Goal: Information Seeking & Learning: Learn about a topic

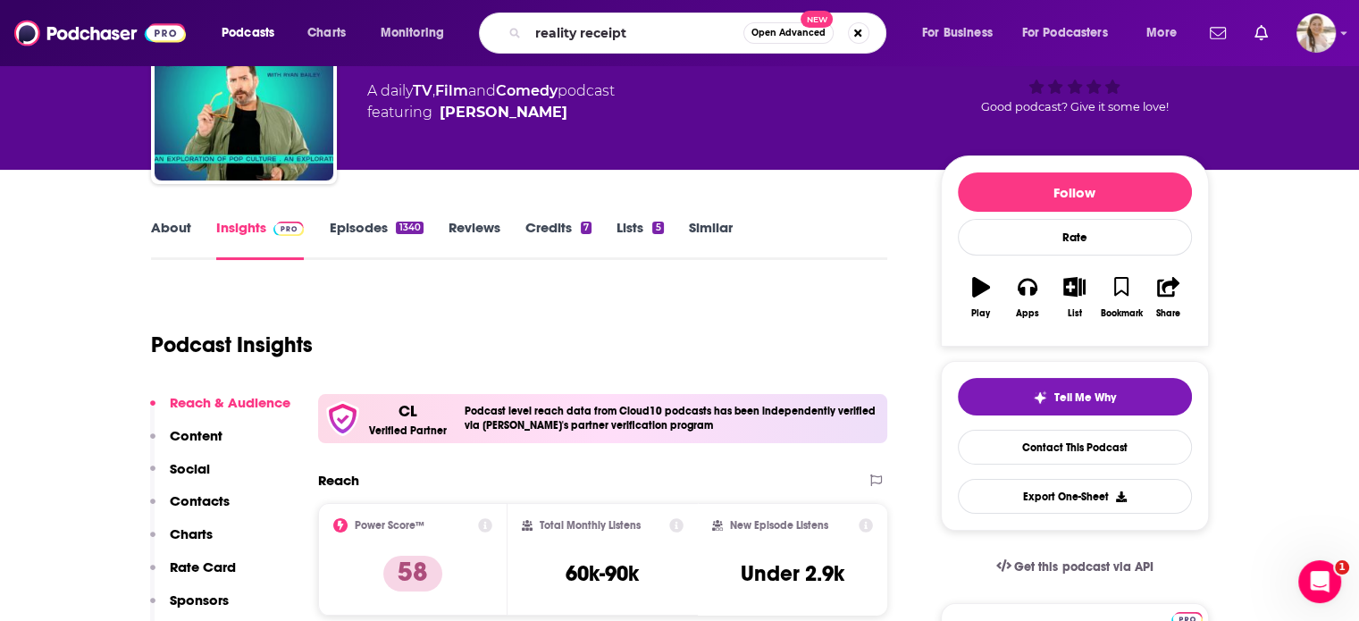
type input "reality receipts"
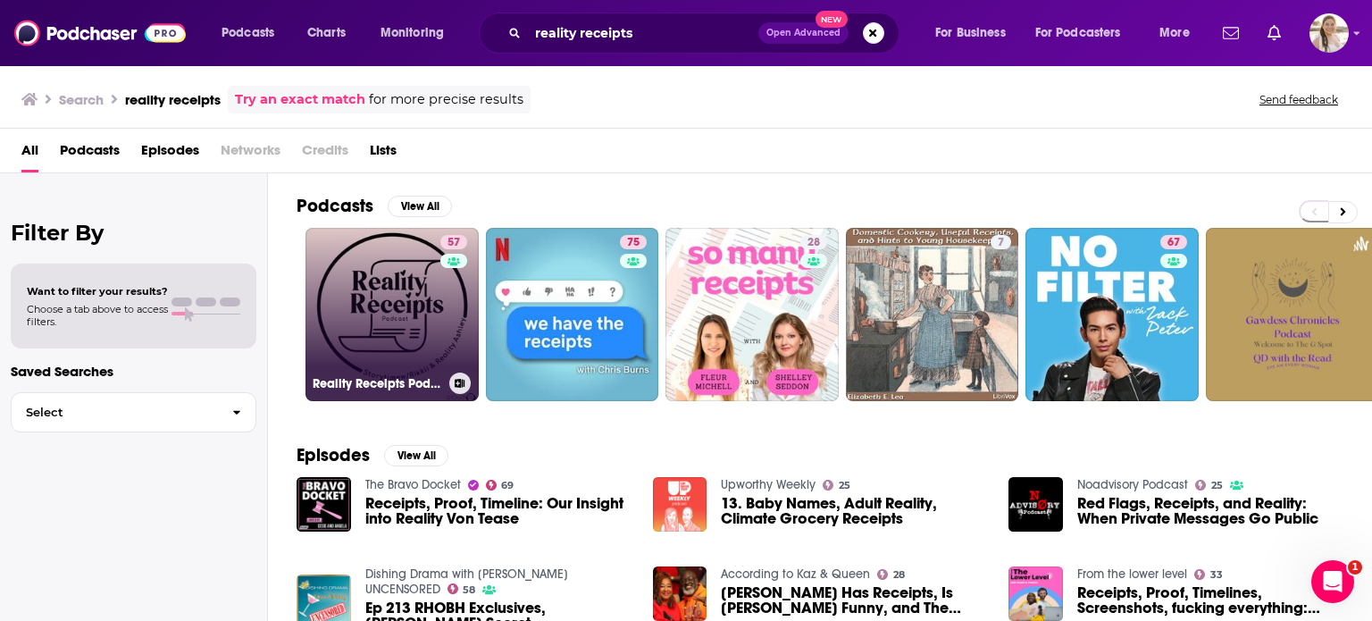
click at [379, 292] on link "57 Reality Receipts Podcast" at bounding box center [392, 314] width 173 height 173
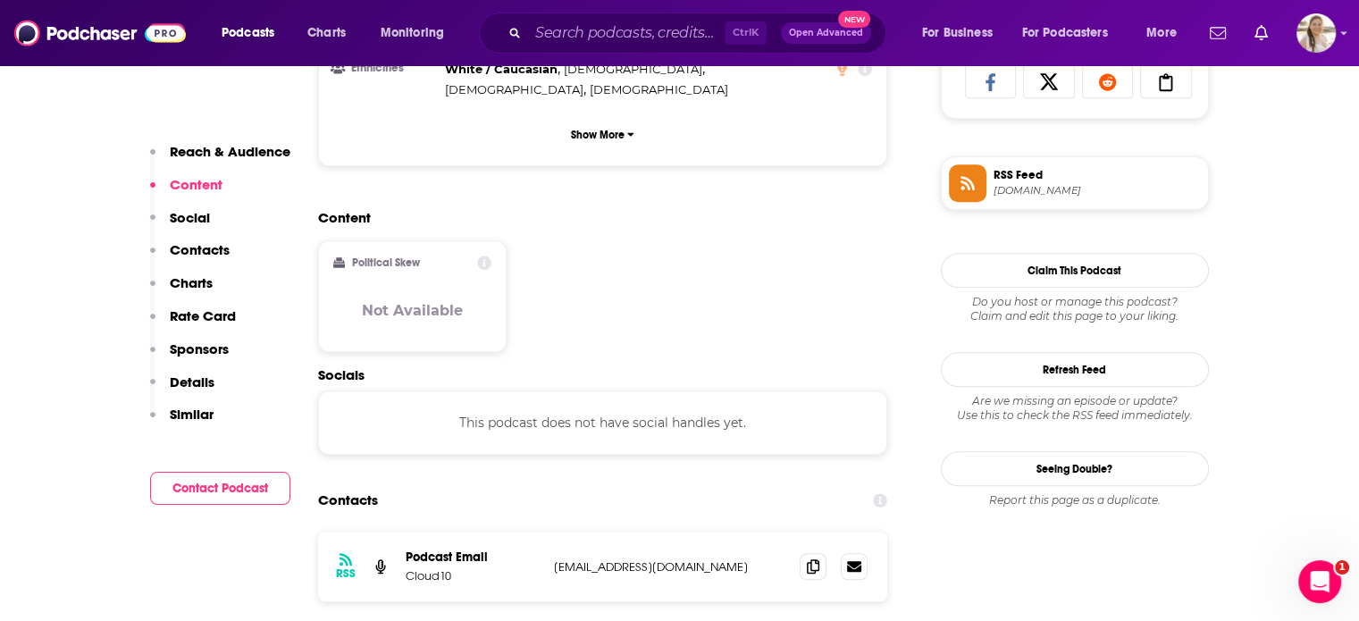
scroll to position [1245, 0]
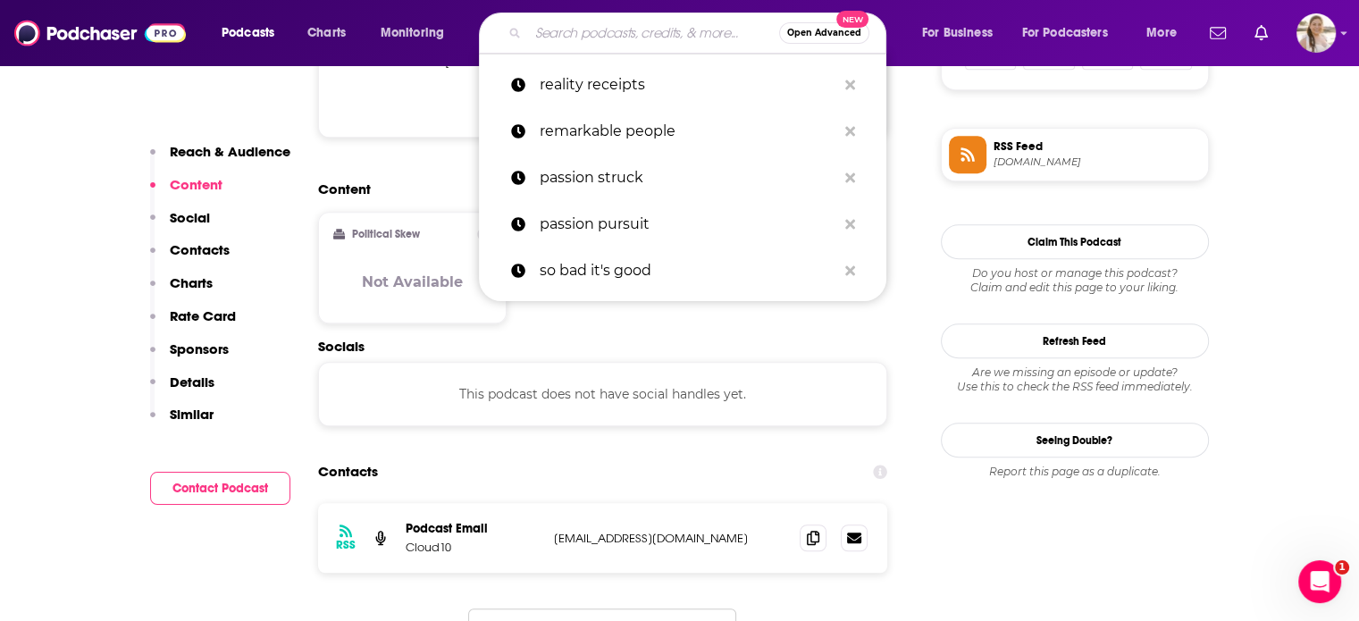
click at [672, 28] on input "Search podcasts, credits, & more..." at bounding box center [653, 33] width 251 height 29
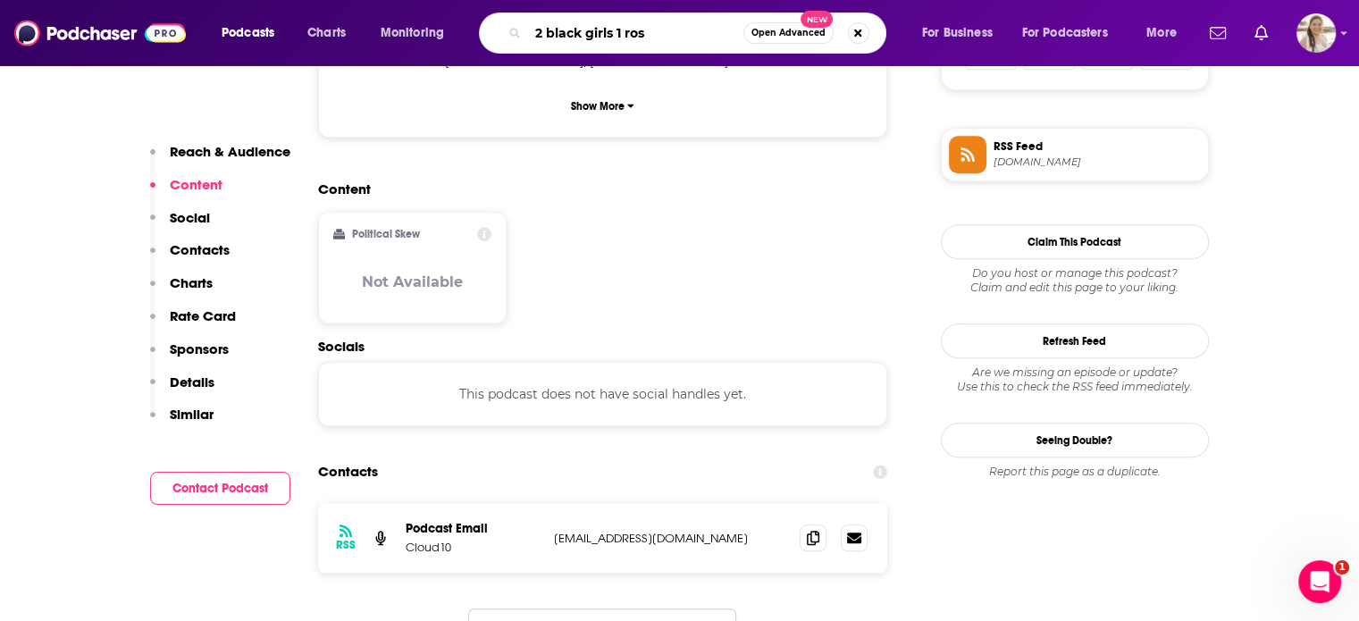
type input "2 black girls 1 rose"
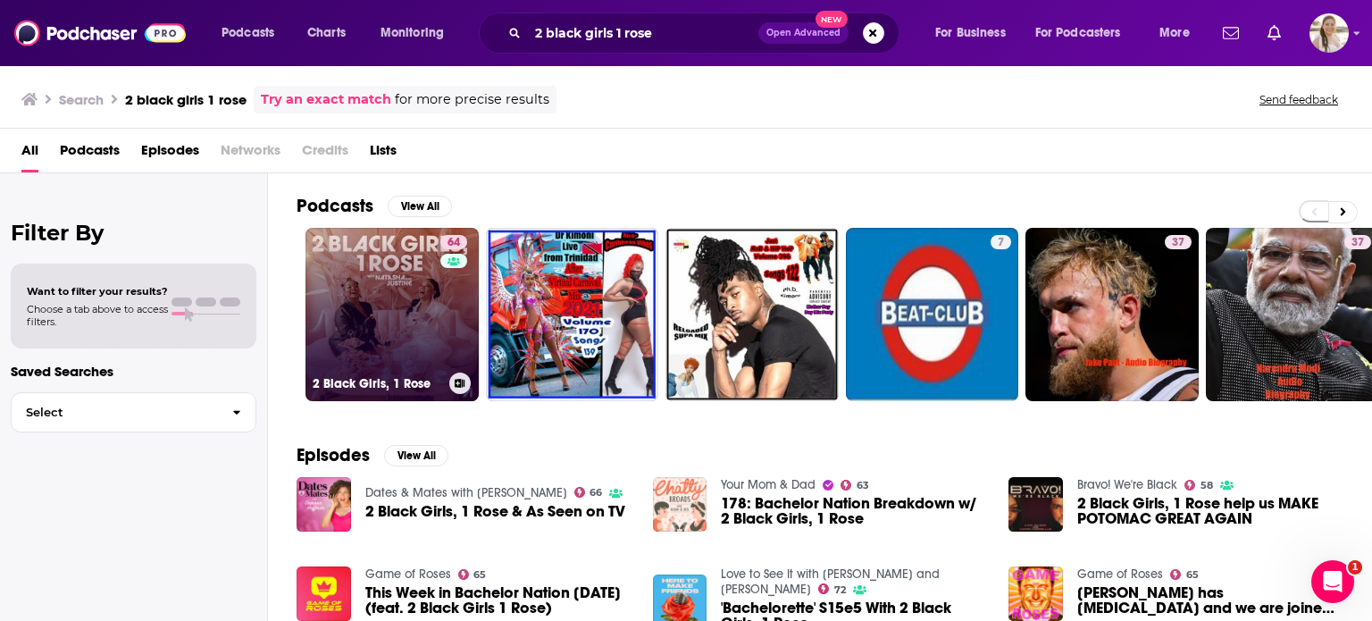
click at [356, 256] on link "64 2 Black Girls, 1 Rose" at bounding box center [392, 314] width 173 height 173
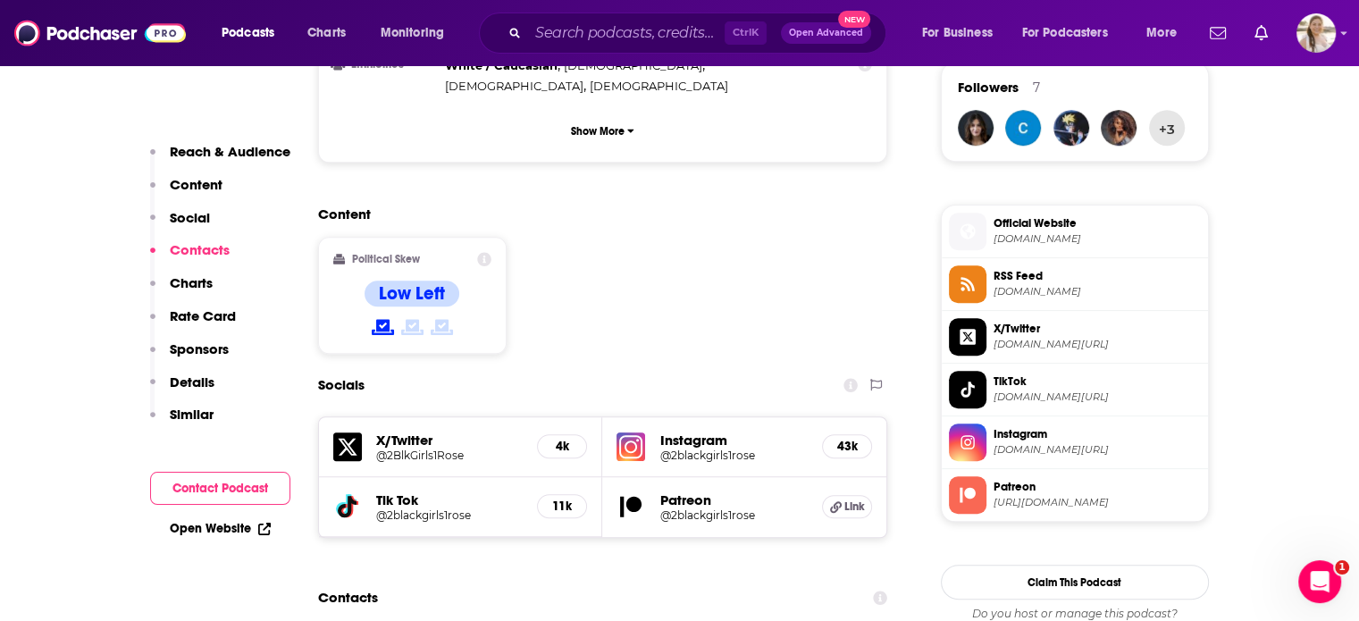
scroll to position [1536, 0]
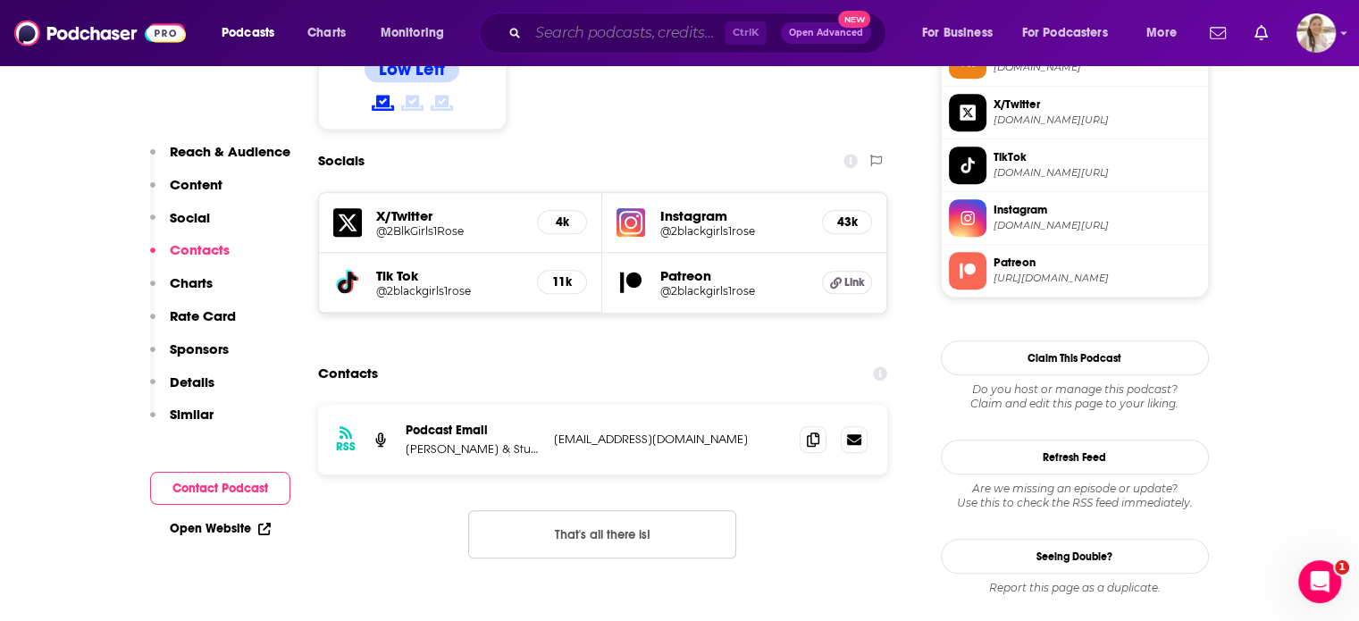
click at [669, 29] on input "Search podcasts, credits, & more..." at bounding box center [626, 33] width 197 height 29
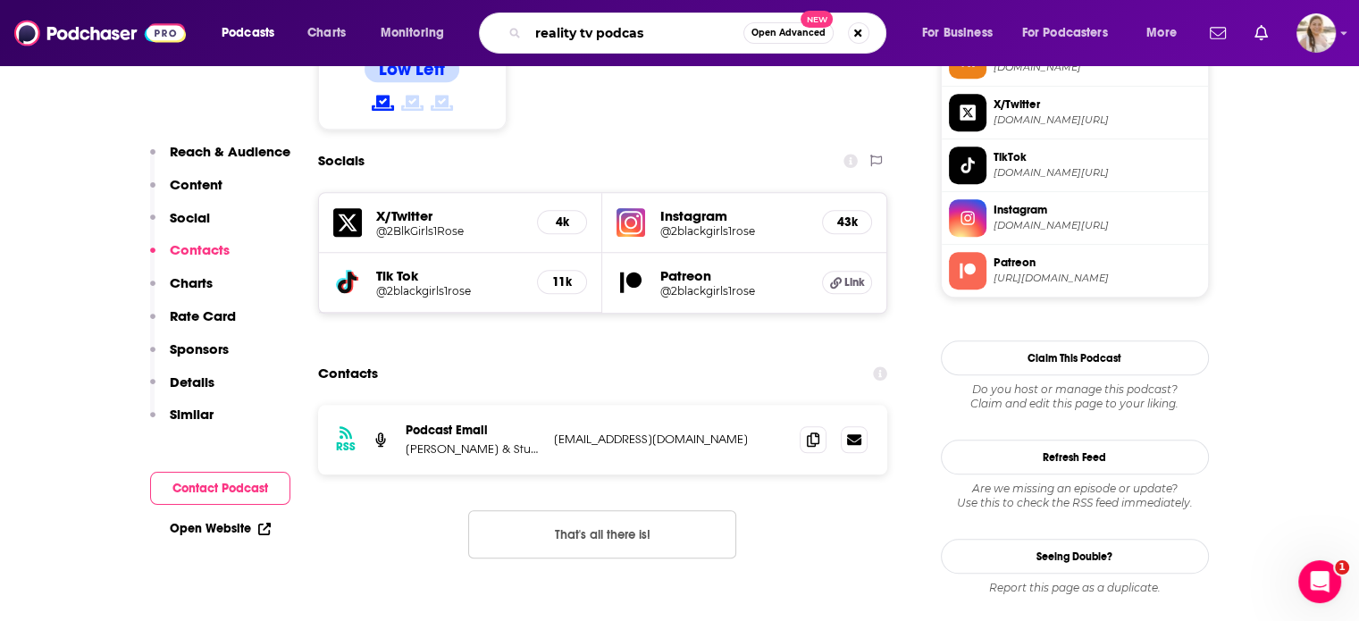
type input "reality tv podcast"
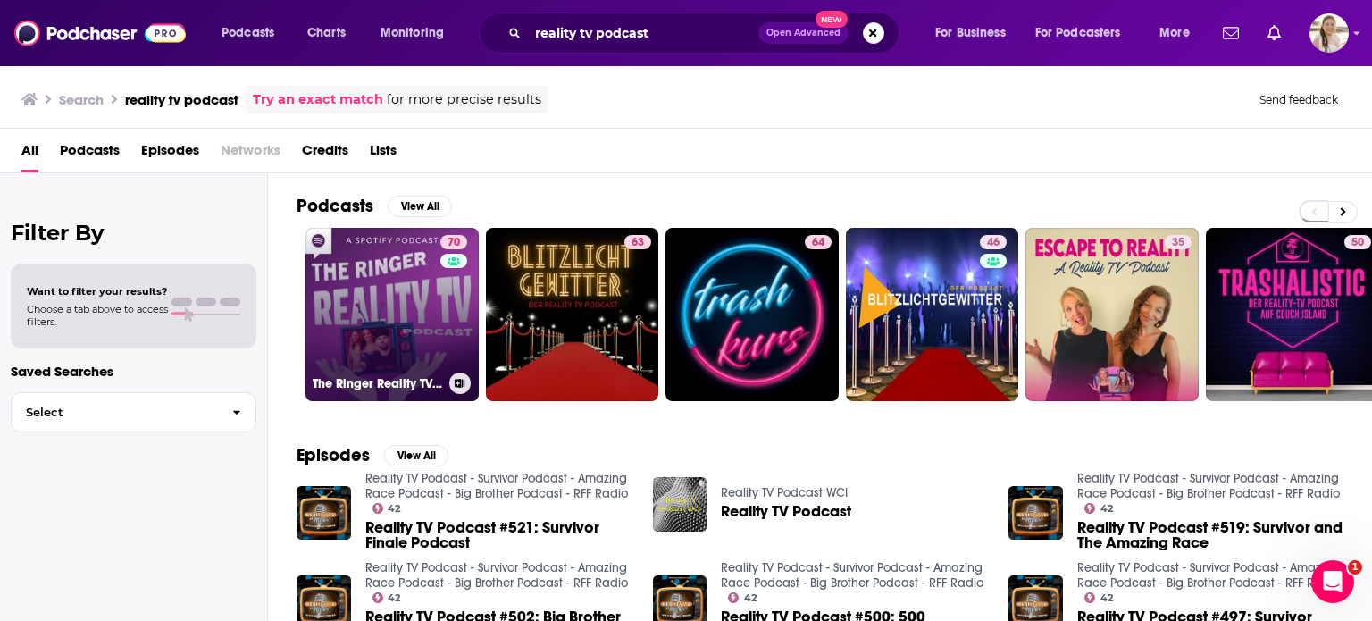
click at [339, 261] on link "70 The Ringer Reality TV Podcast" at bounding box center [392, 314] width 173 height 173
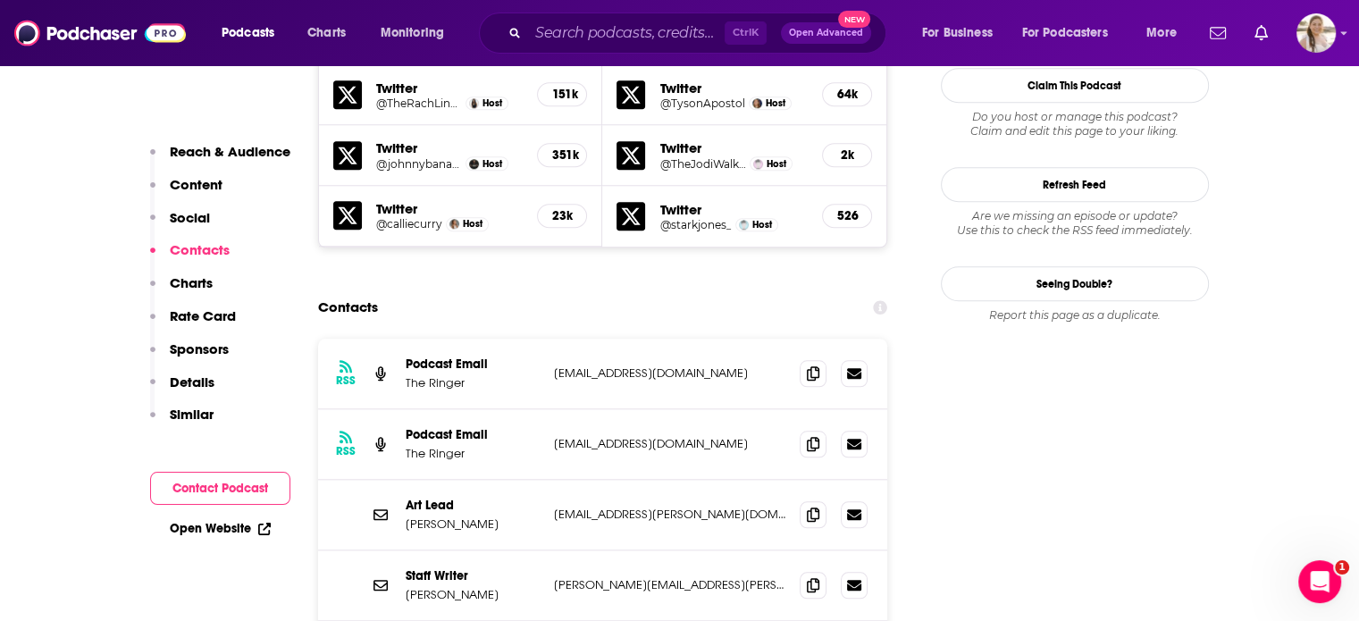
scroll to position [1772, 0]
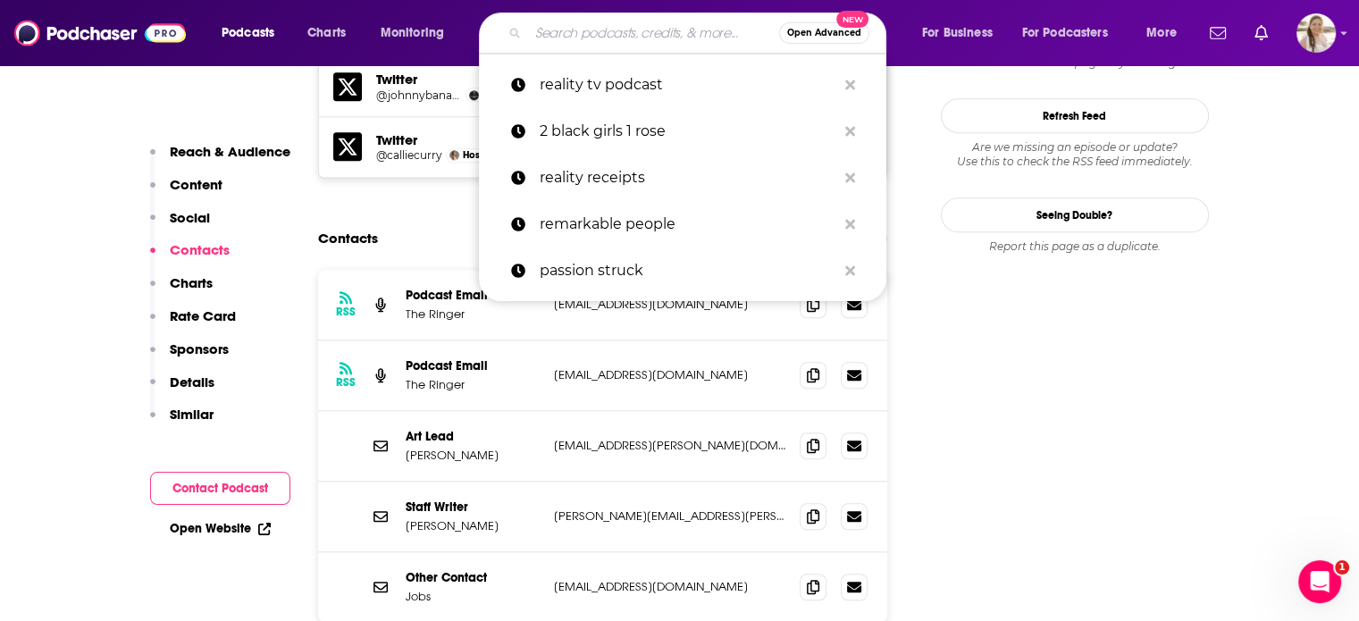
click at [604, 32] on input "Search podcasts, credits, & more..." at bounding box center [653, 33] width 251 height 29
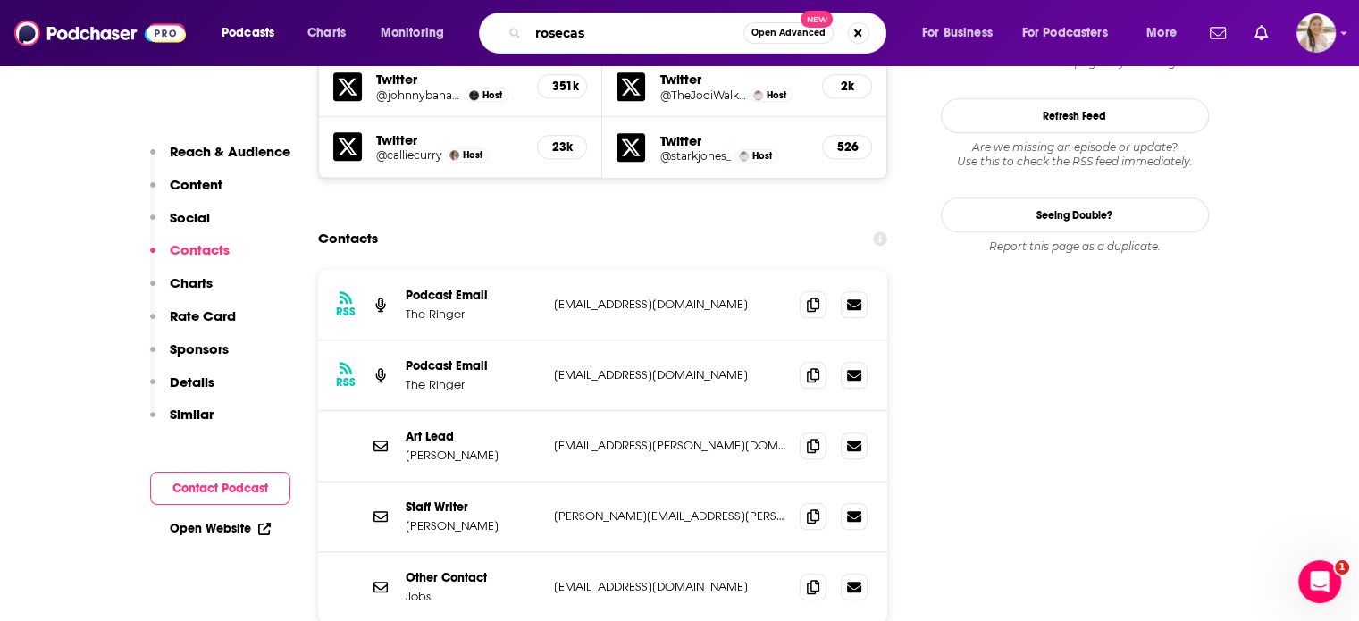
type input "rosecast"
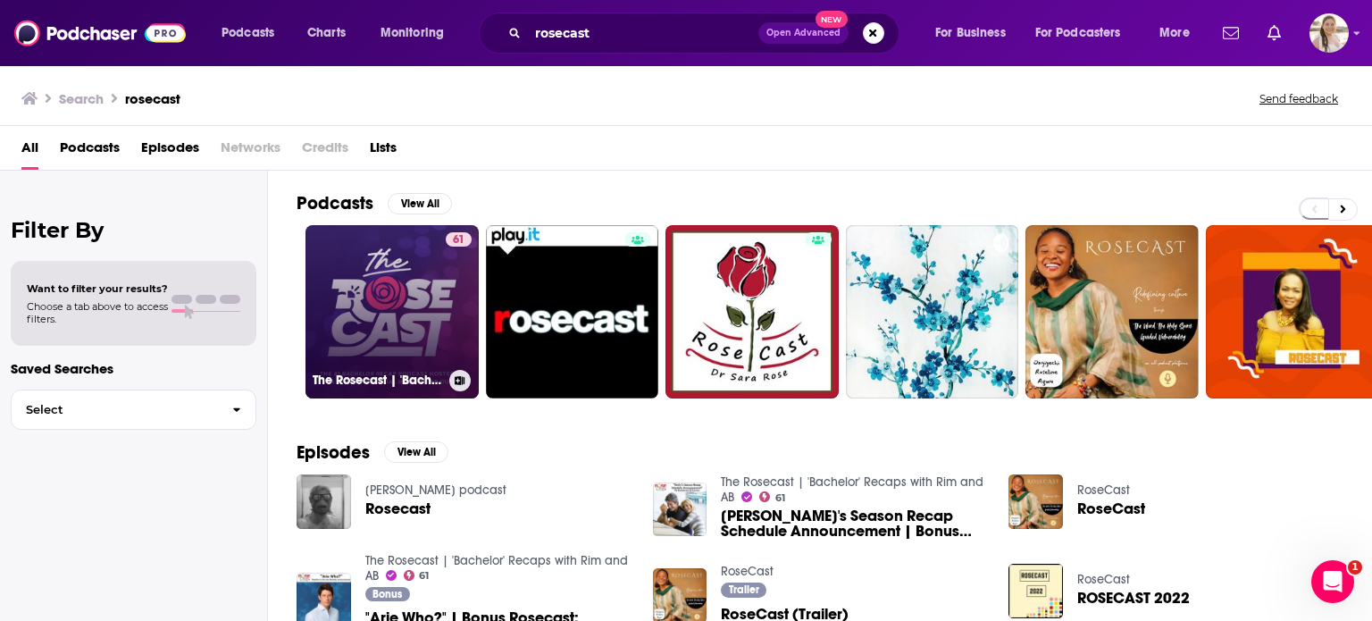
click at [390, 294] on link "61 The Rosecast | 'Bachelor' Recaps with Rim and AB" at bounding box center [392, 311] width 173 height 173
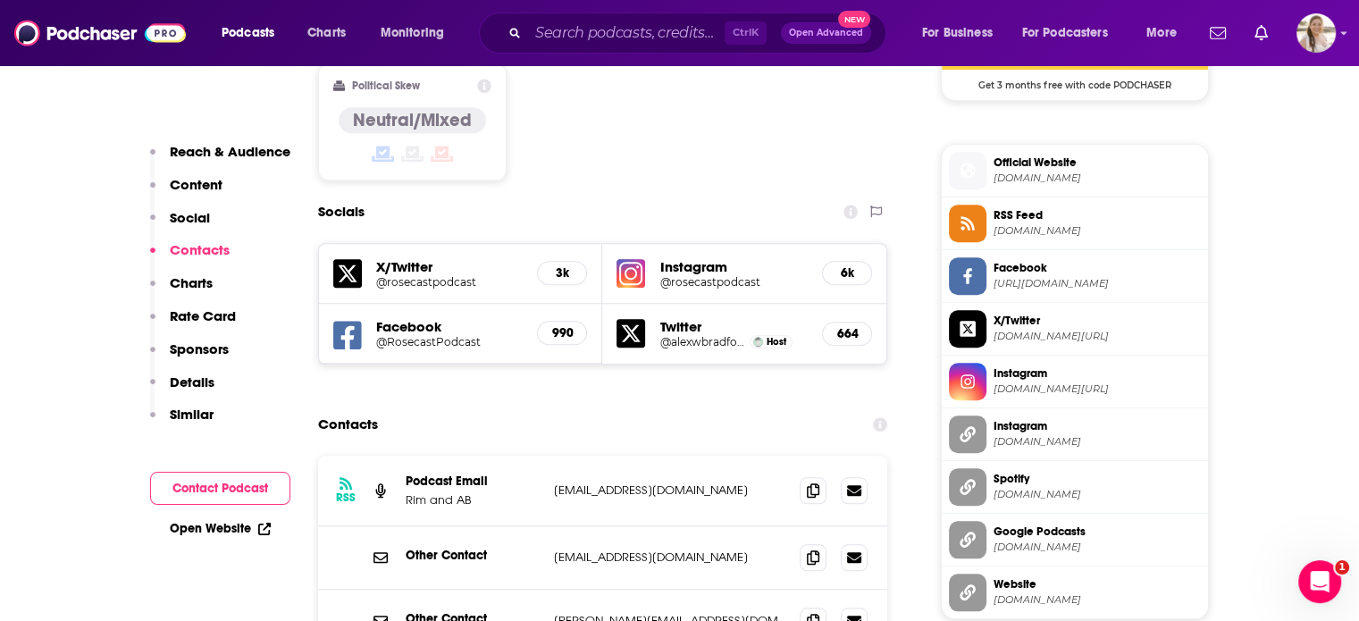
scroll to position [1537, 0]
click at [811, 612] on icon at bounding box center [813, 619] width 13 height 14
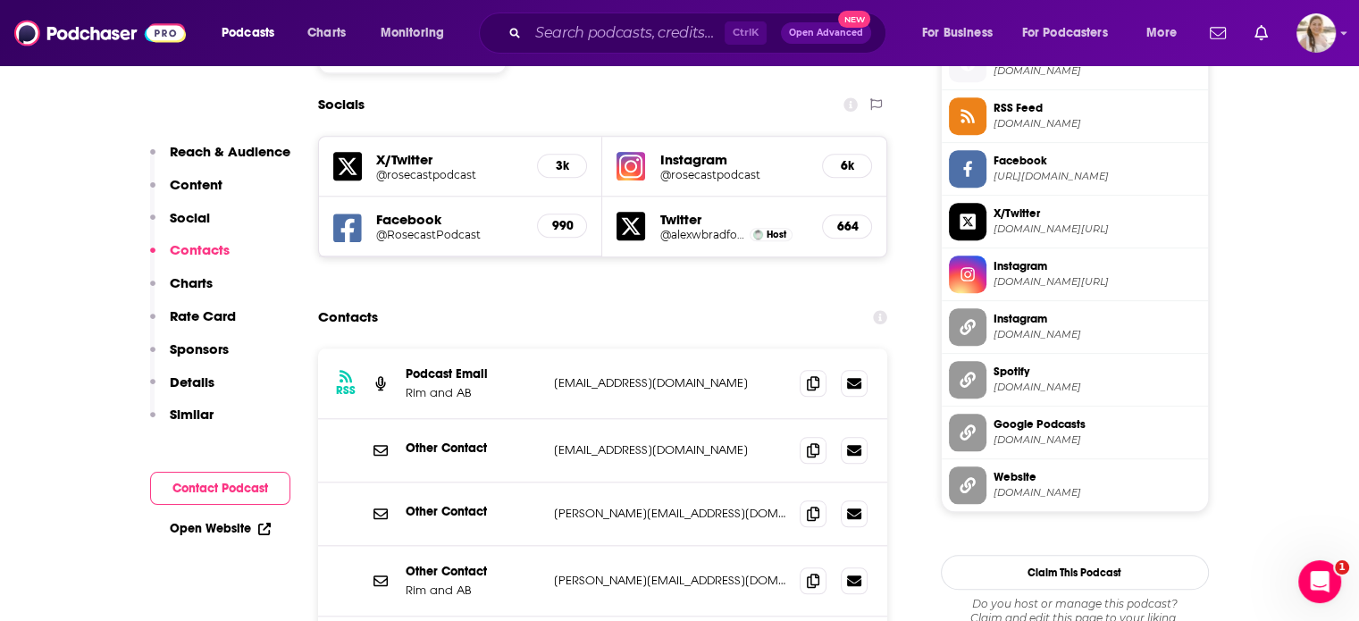
scroll to position [1642, 0]
click at [812, 443] on icon at bounding box center [813, 450] width 13 height 14
click at [656, 31] on input "Search podcasts, credits, & more..." at bounding box center [626, 33] width 197 height 29
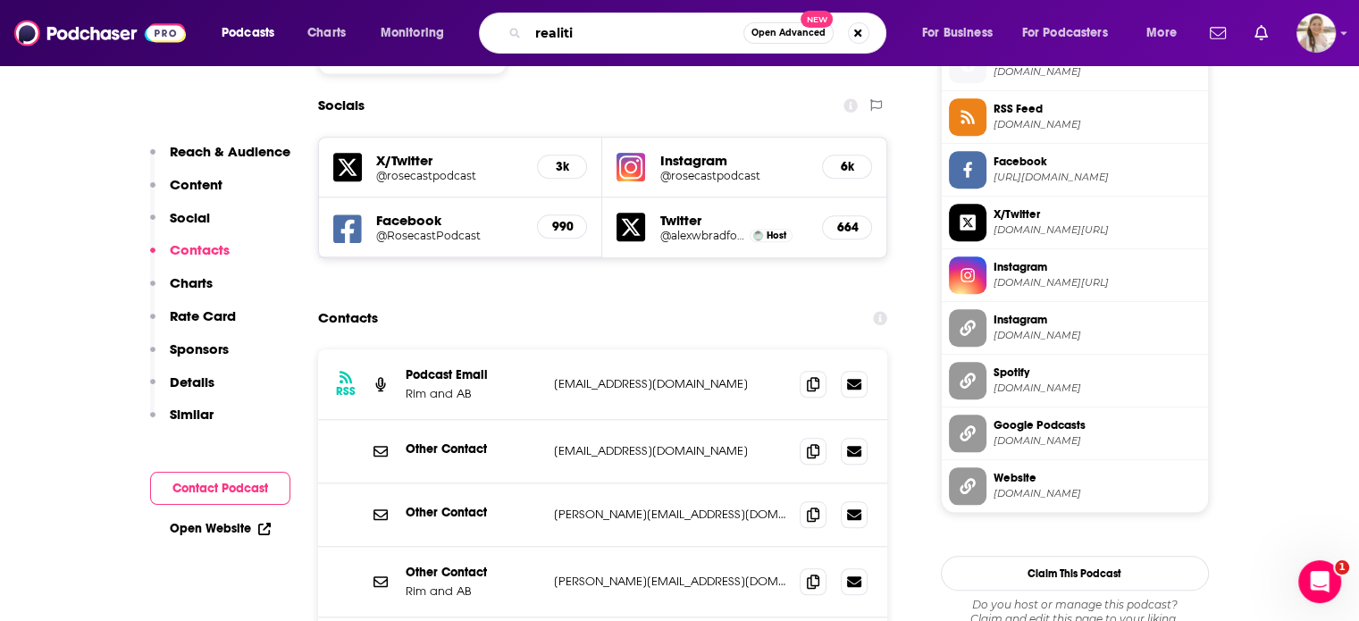
type input "realitie"
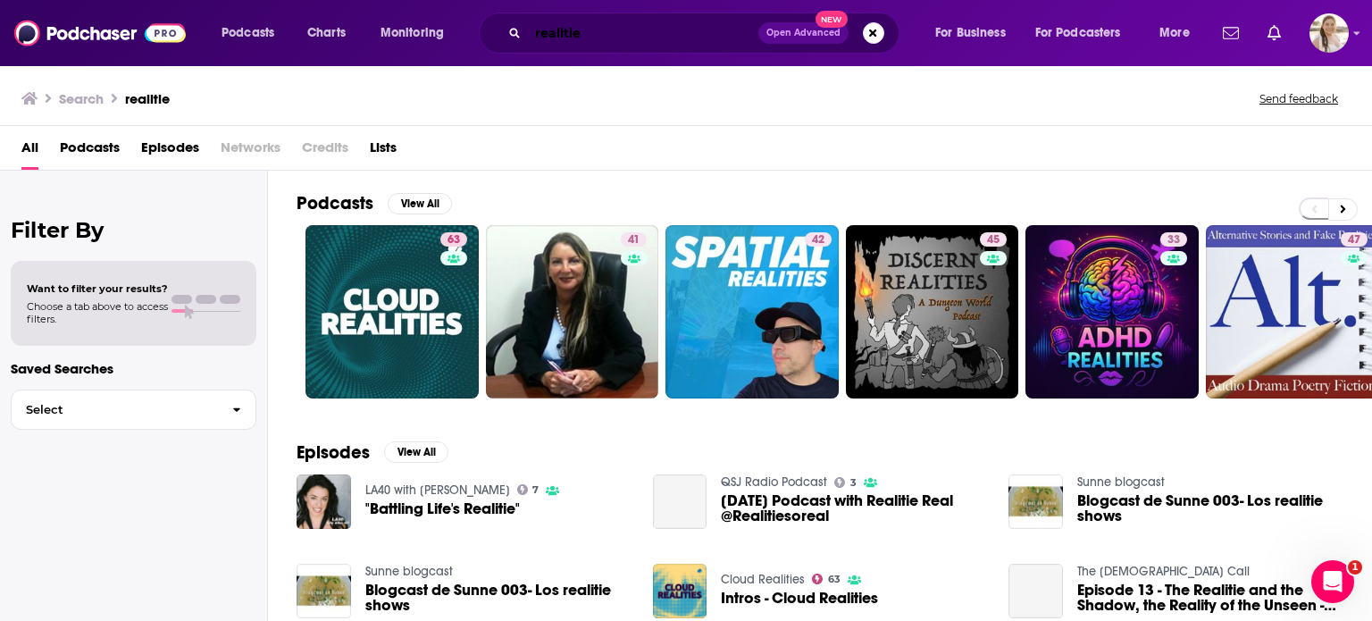
click at [656, 31] on input "realitie" at bounding box center [643, 33] width 231 height 29
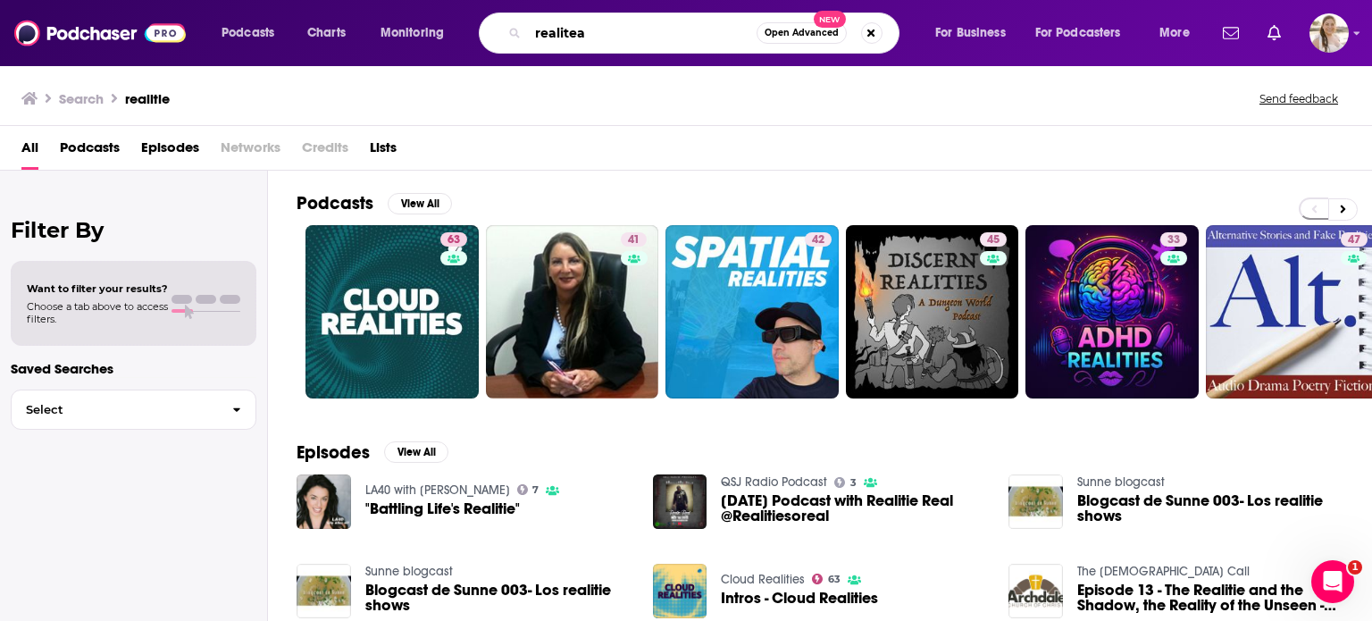
type input "realitea"
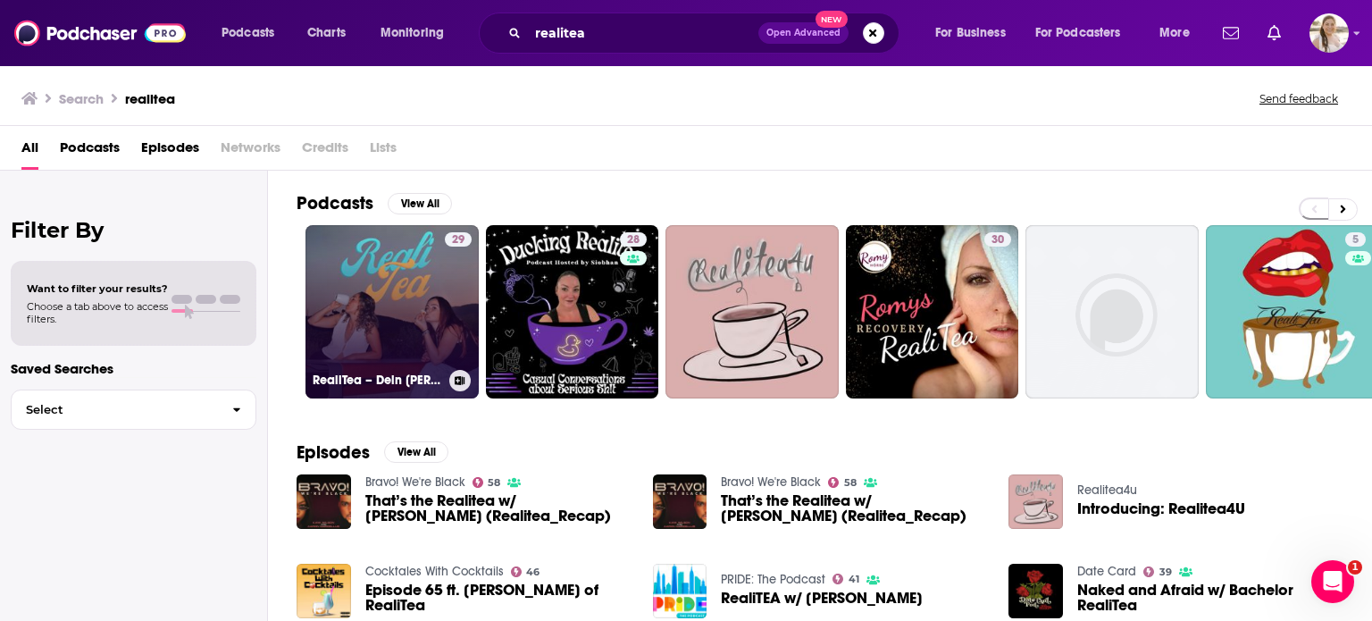
click at [343, 241] on link "29 RealiTea – Dein [PERSON_NAME] Trash-TV Podcast" at bounding box center [392, 311] width 173 height 173
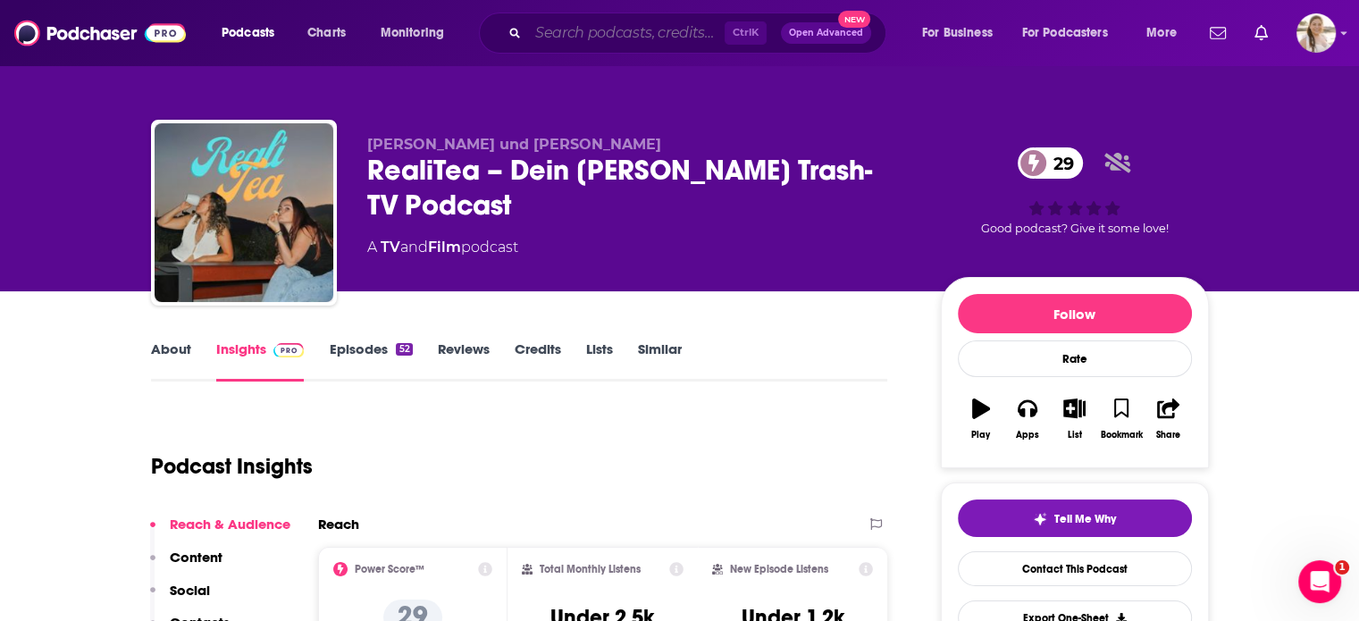
click at [591, 21] on input "Search podcasts, credits, & more..." at bounding box center [626, 33] width 197 height 29
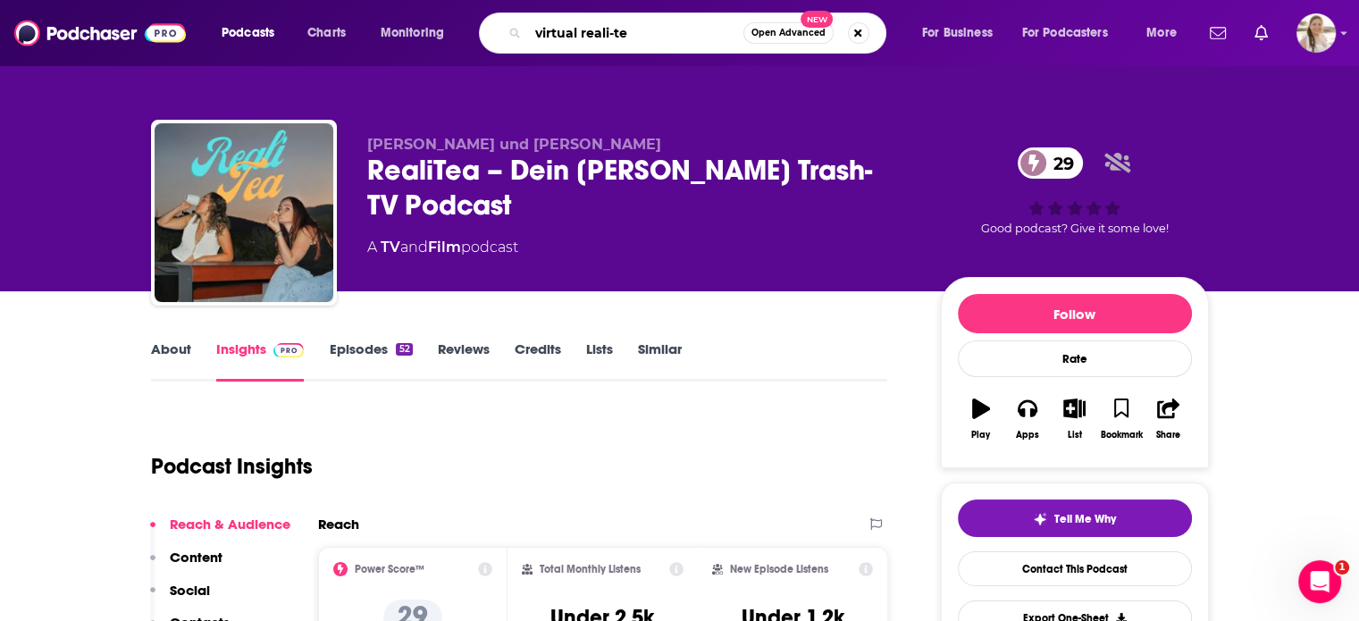
type input "virtual reali-tea"
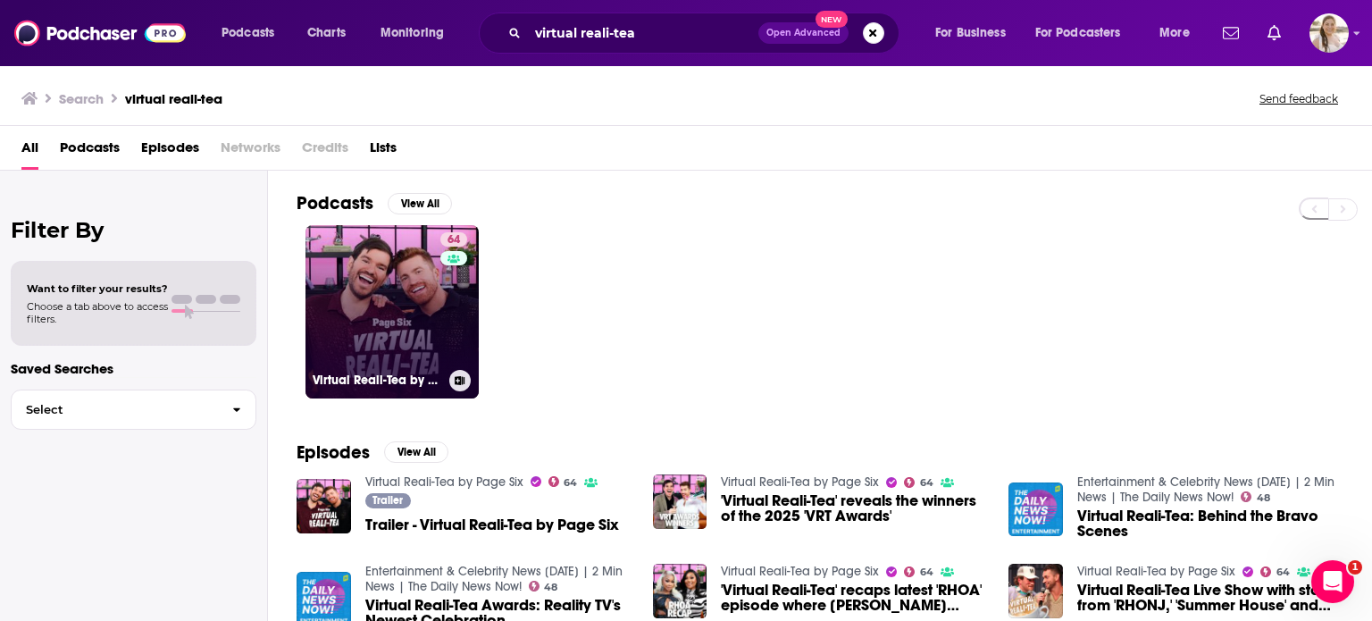
click at [392, 266] on link "64 Virtual Reali-Tea by Page Six" at bounding box center [392, 311] width 173 height 173
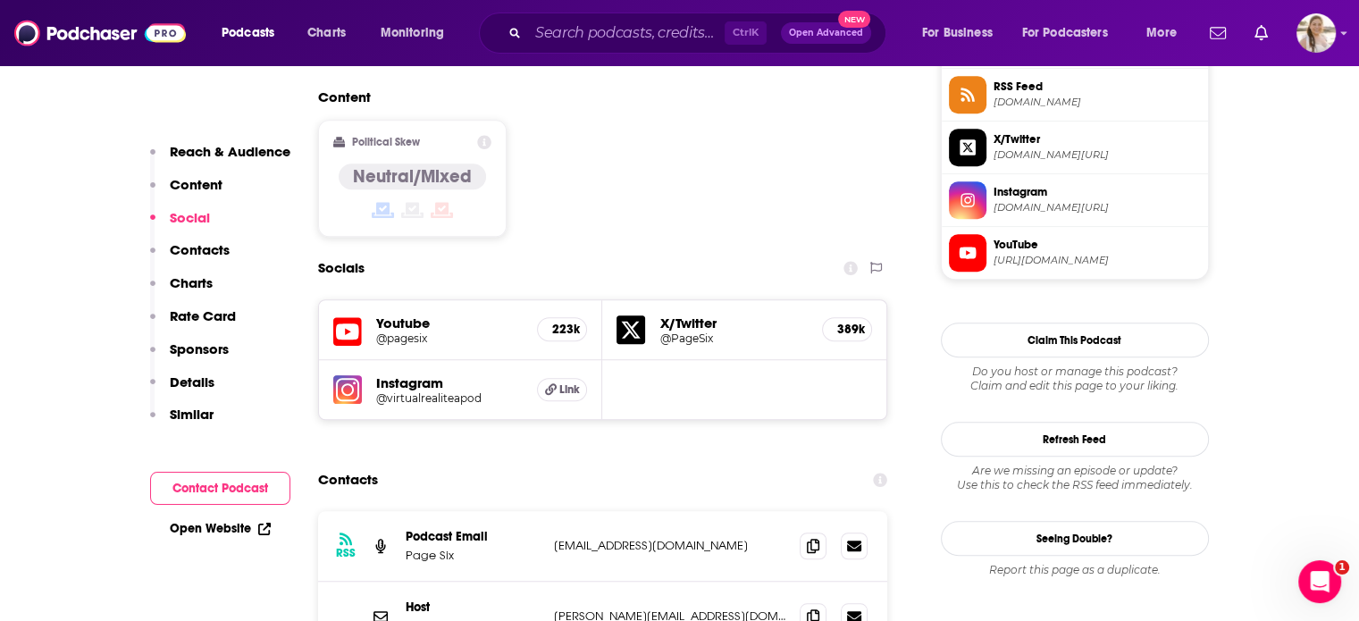
scroll to position [1369, 0]
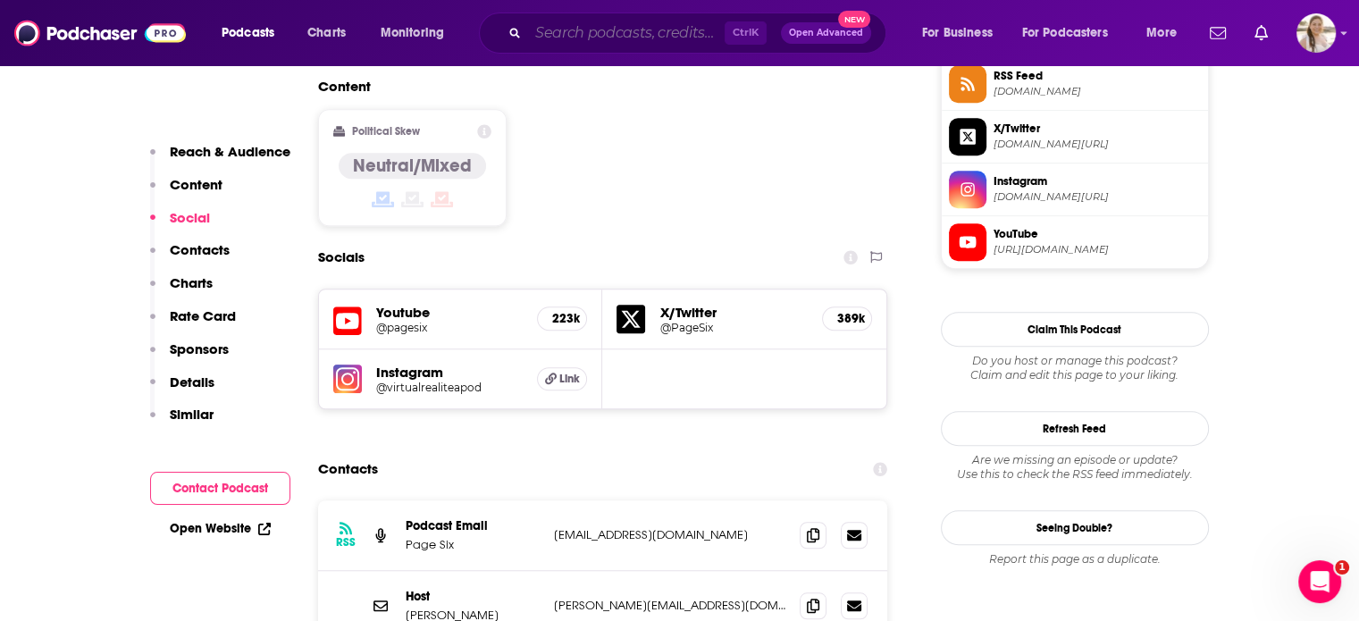
click at [609, 34] on input "Search podcasts, credits, & more..." at bounding box center [626, 33] width 197 height 29
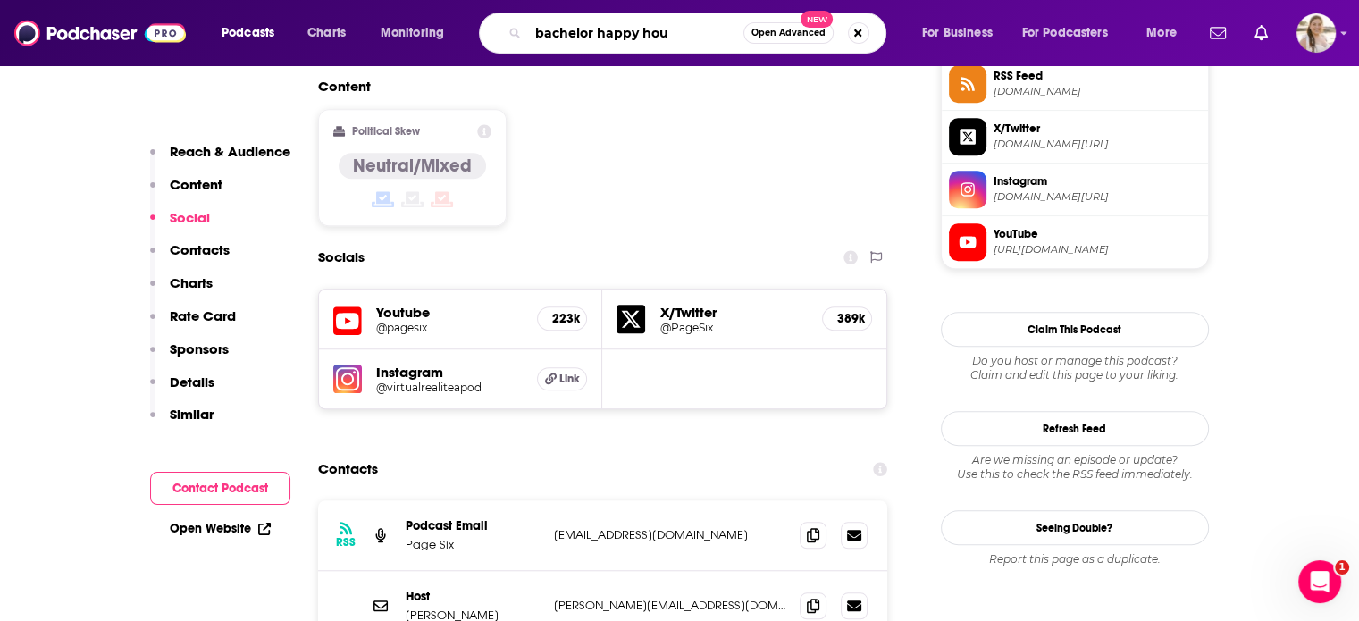
type input "bachelor happy hour"
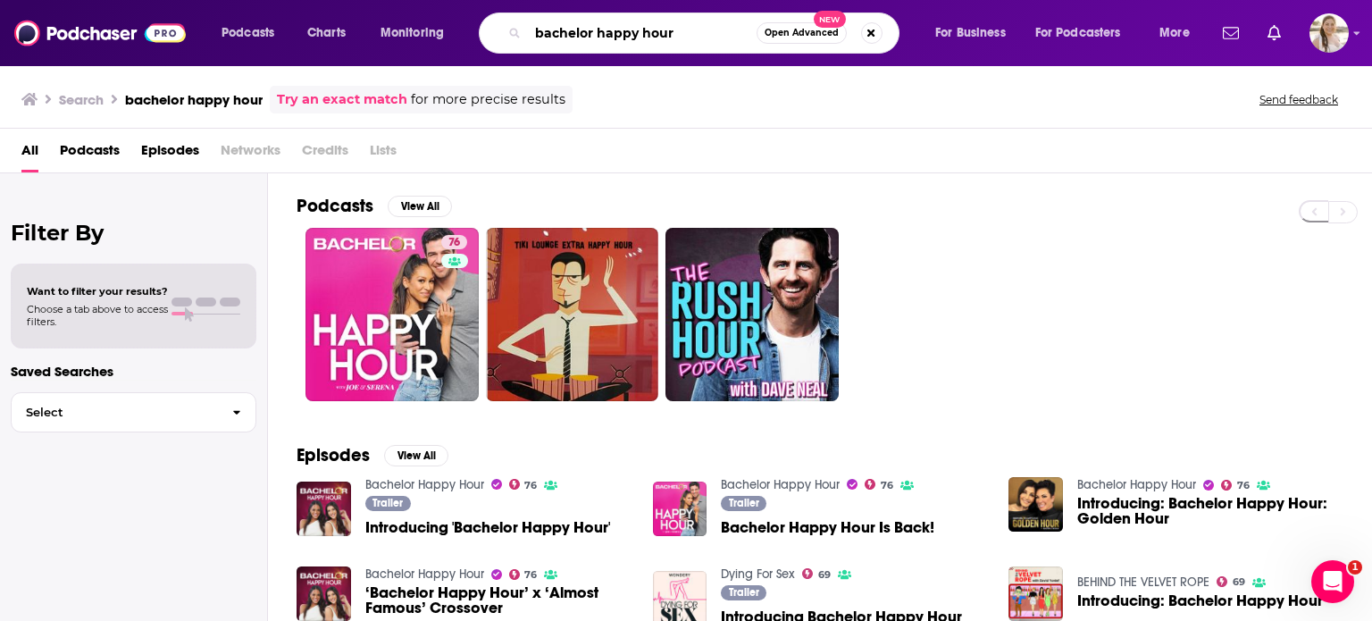
click at [609, 34] on input "bachelor happy hour" at bounding box center [642, 33] width 229 height 29
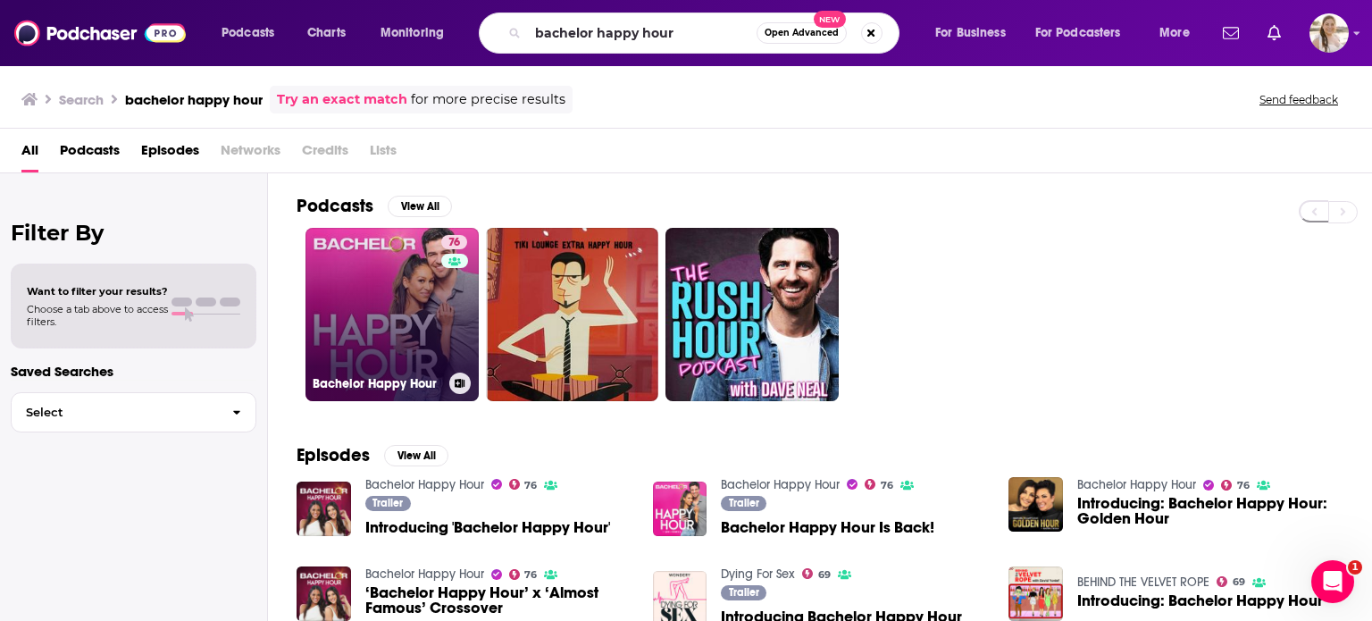
click at [345, 307] on link "76 Bachelor Happy Hour" at bounding box center [392, 314] width 173 height 173
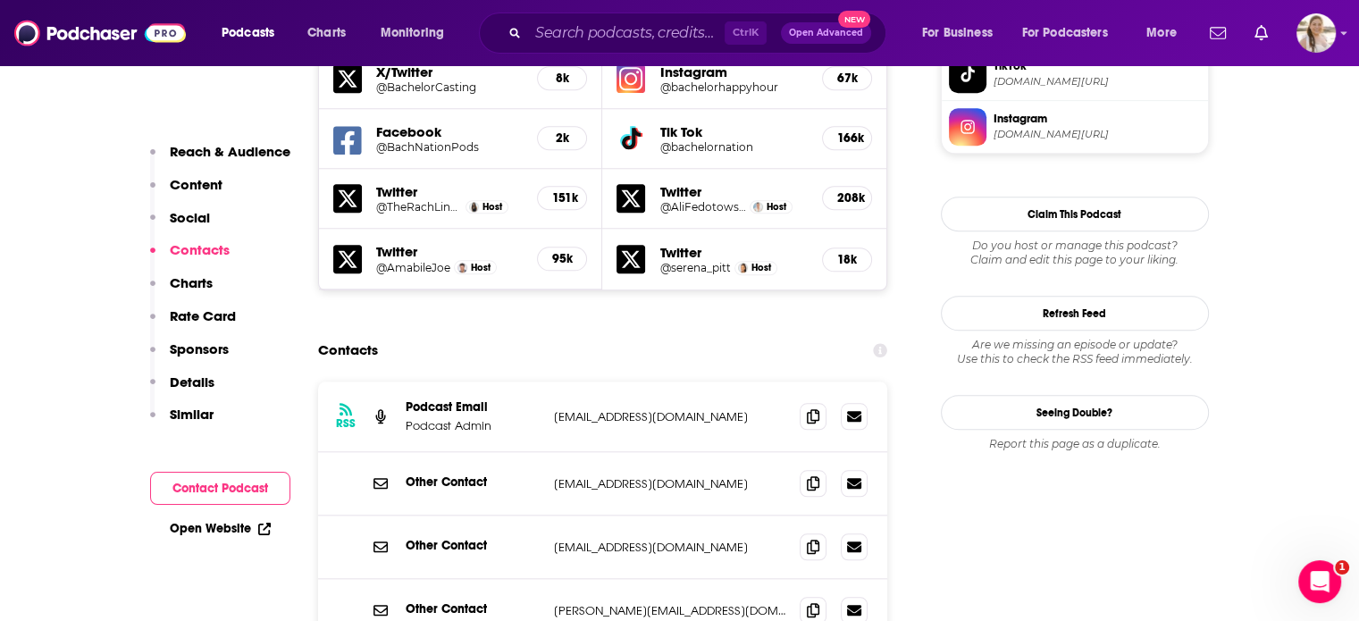
scroll to position [1679, 0]
click at [807, 603] on icon at bounding box center [813, 610] width 13 height 14
click at [680, 37] on input "Search podcasts, credits, & more..." at bounding box center [626, 33] width 197 height 29
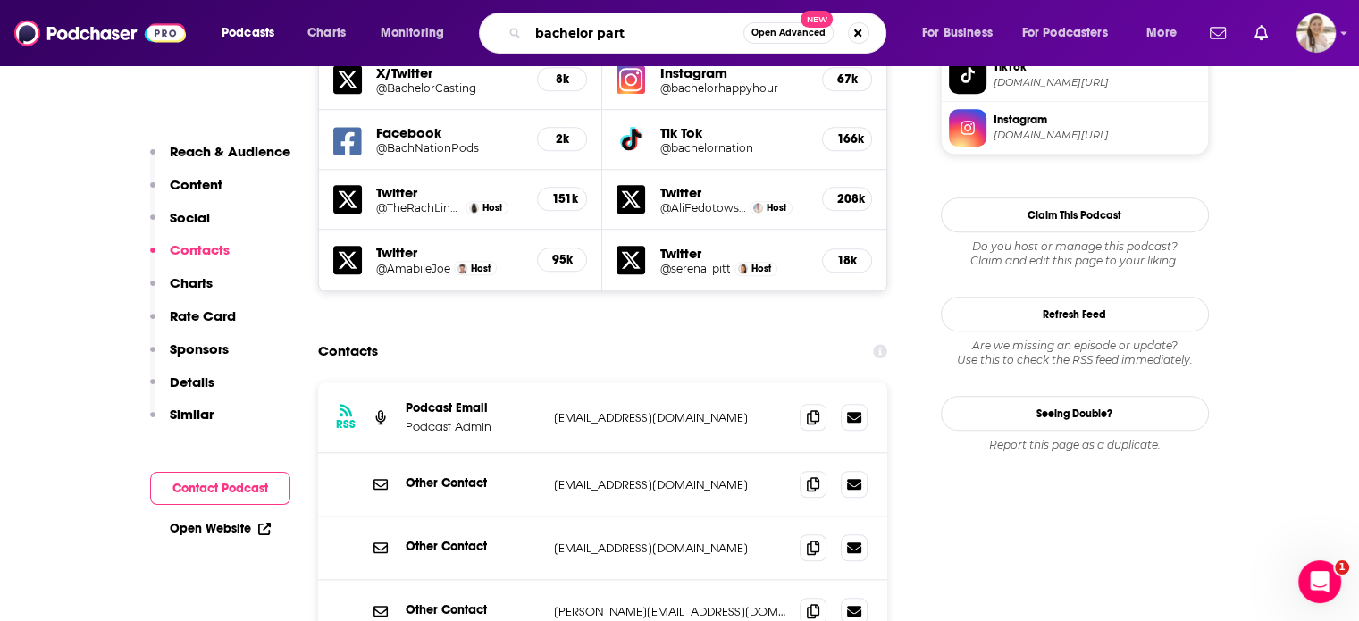
type input "bachelor party"
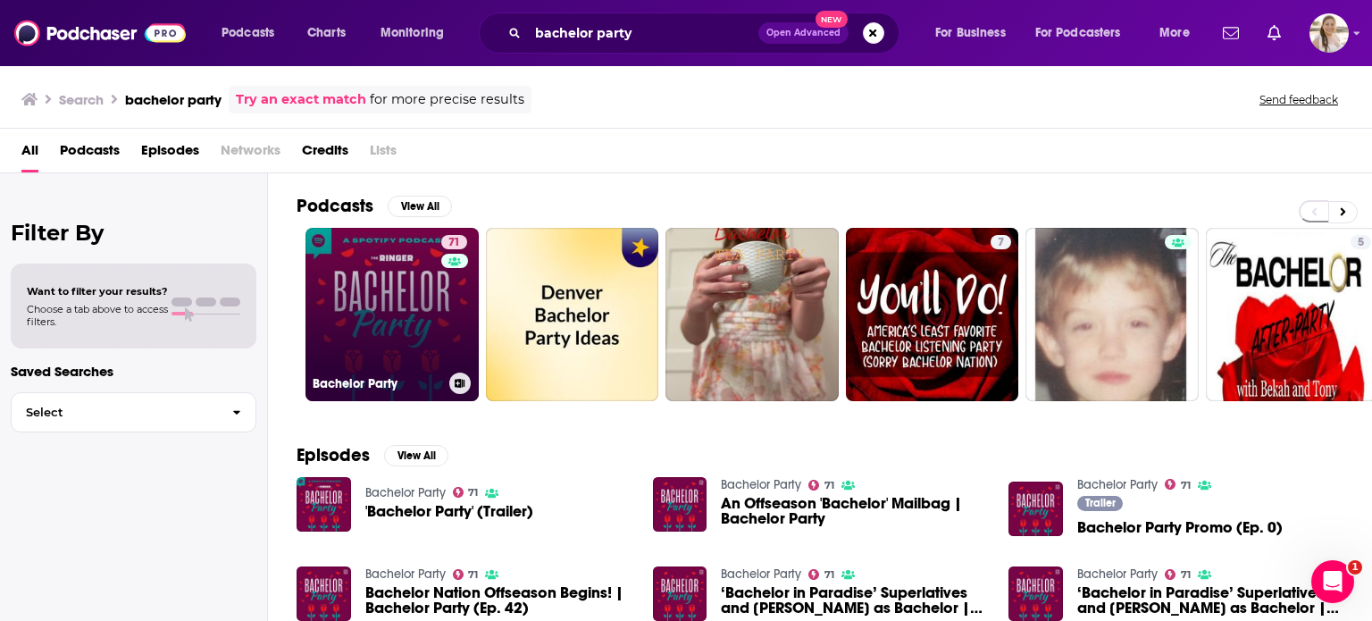
click at [334, 296] on link "71 Bachelor Party" at bounding box center [392, 314] width 173 height 173
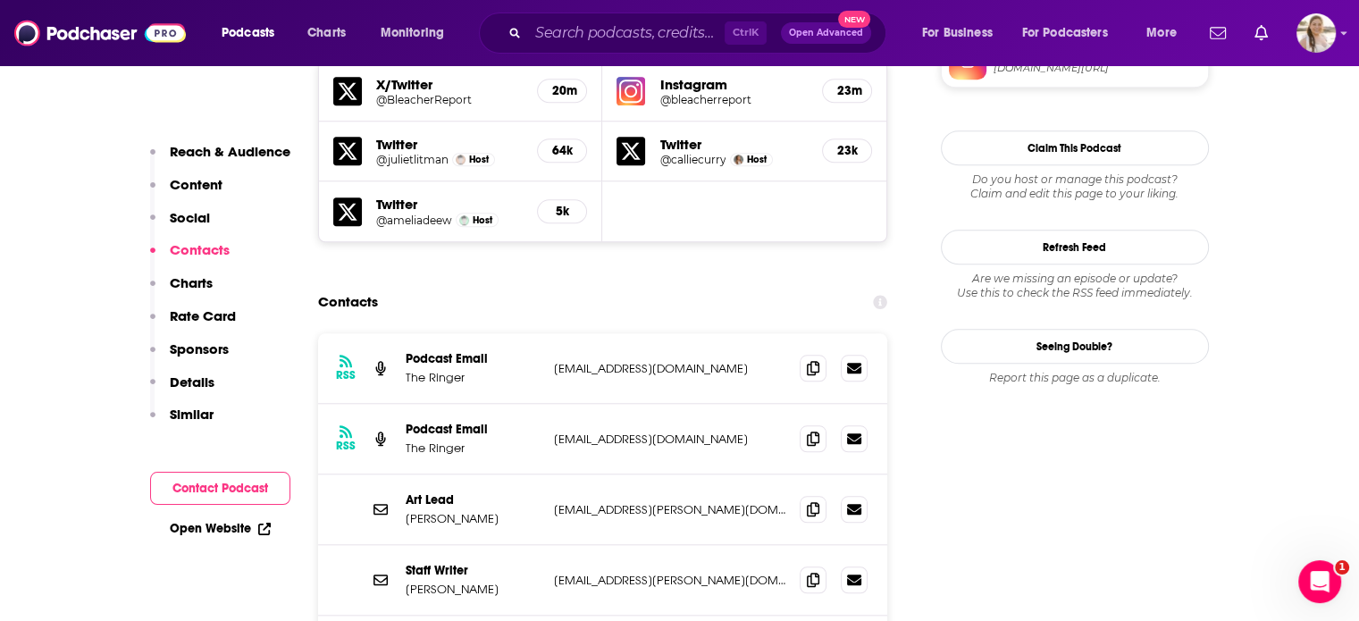
scroll to position [1643, 0]
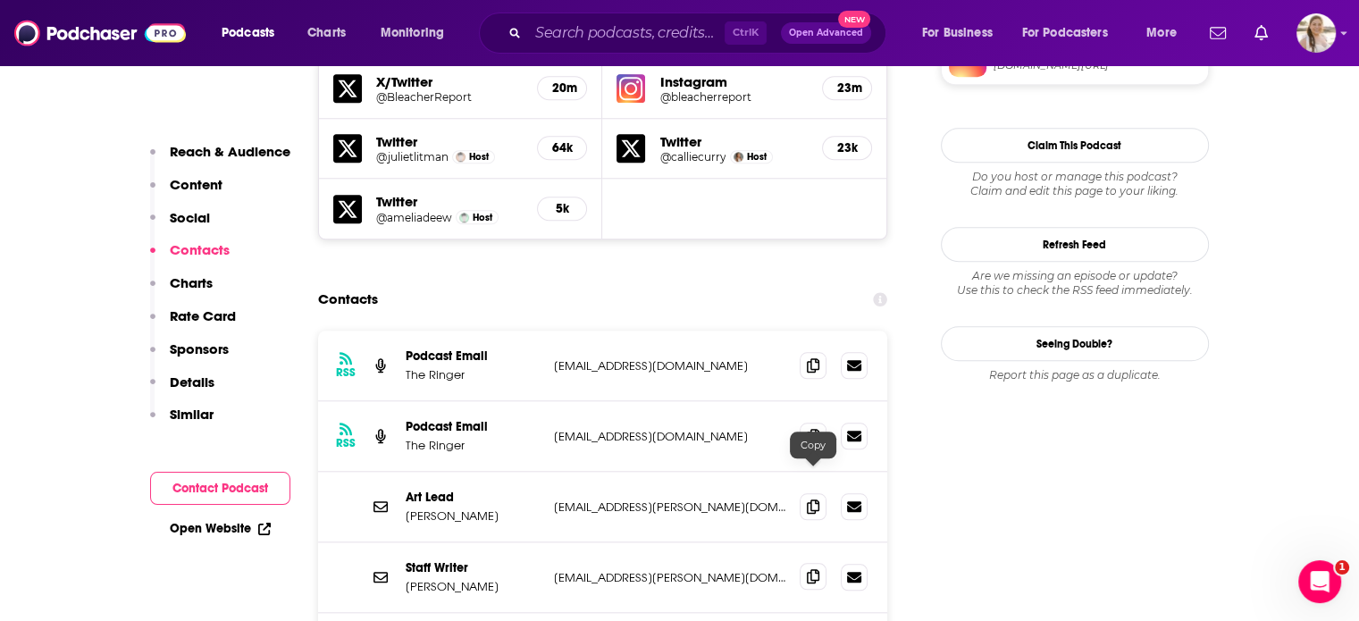
click at [810, 569] on icon at bounding box center [813, 576] width 13 height 14
click at [682, 38] on input "Search podcasts, credits, & more..." at bounding box center [626, 33] width 197 height 29
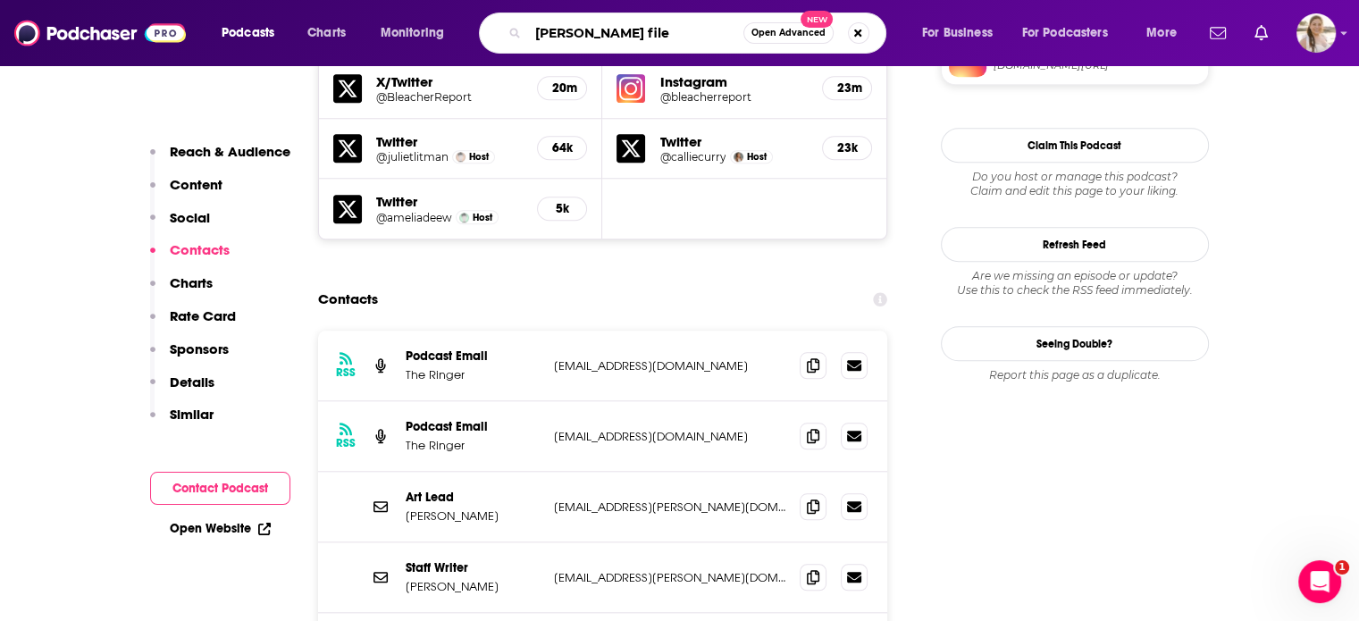
type input "[PERSON_NAME] files"
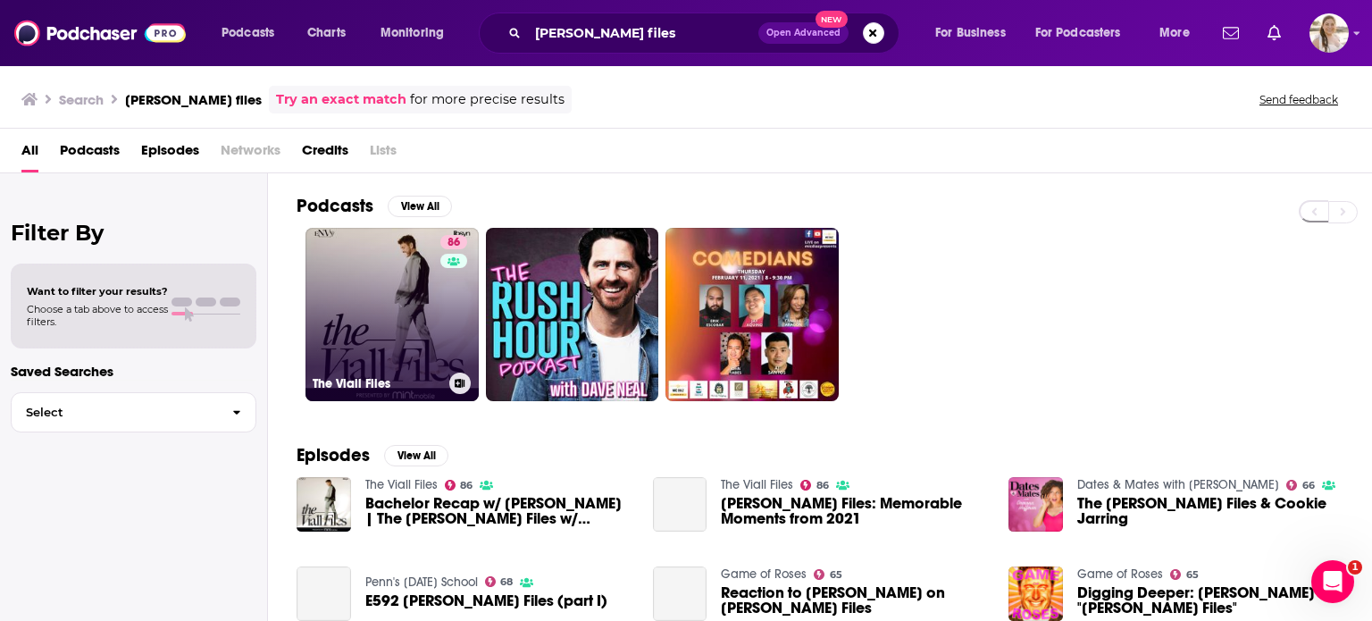
click at [360, 276] on link "86 The [PERSON_NAME] Files" at bounding box center [392, 314] width 173 height 173
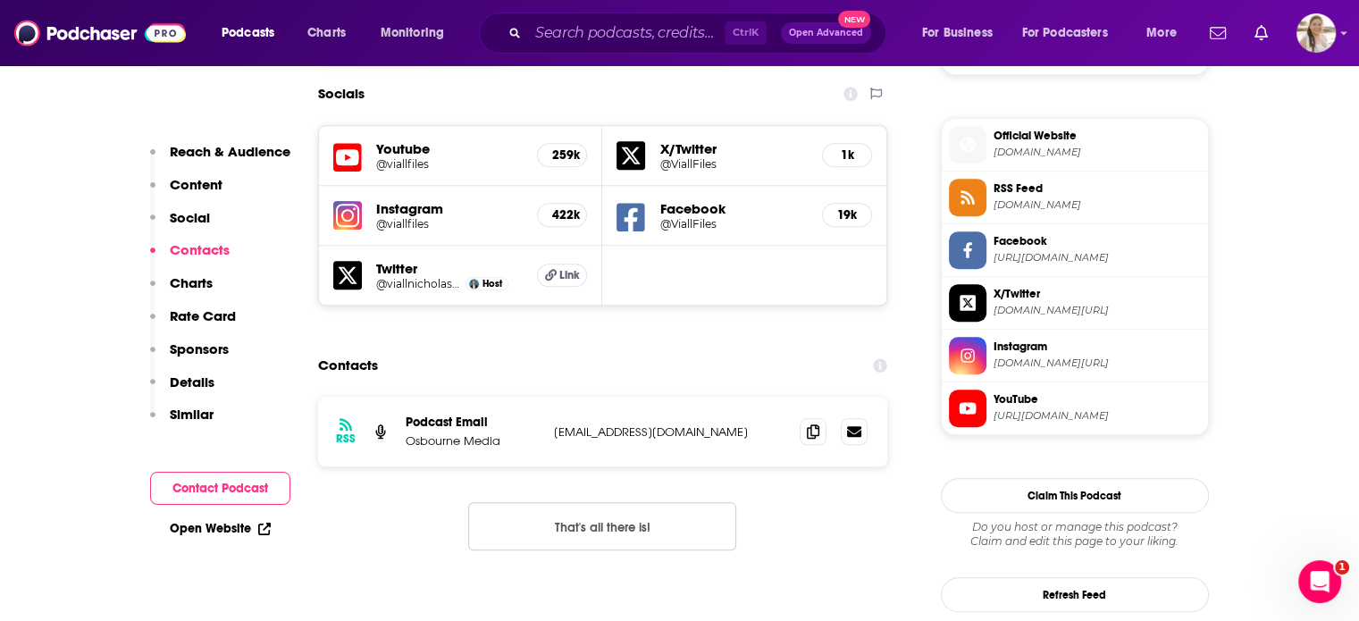
scroll to position [1562, 0]
click at [683, 28] on input "Search podcasts, credits, & more..." at bounding box center [626, 33] width 197 height 29
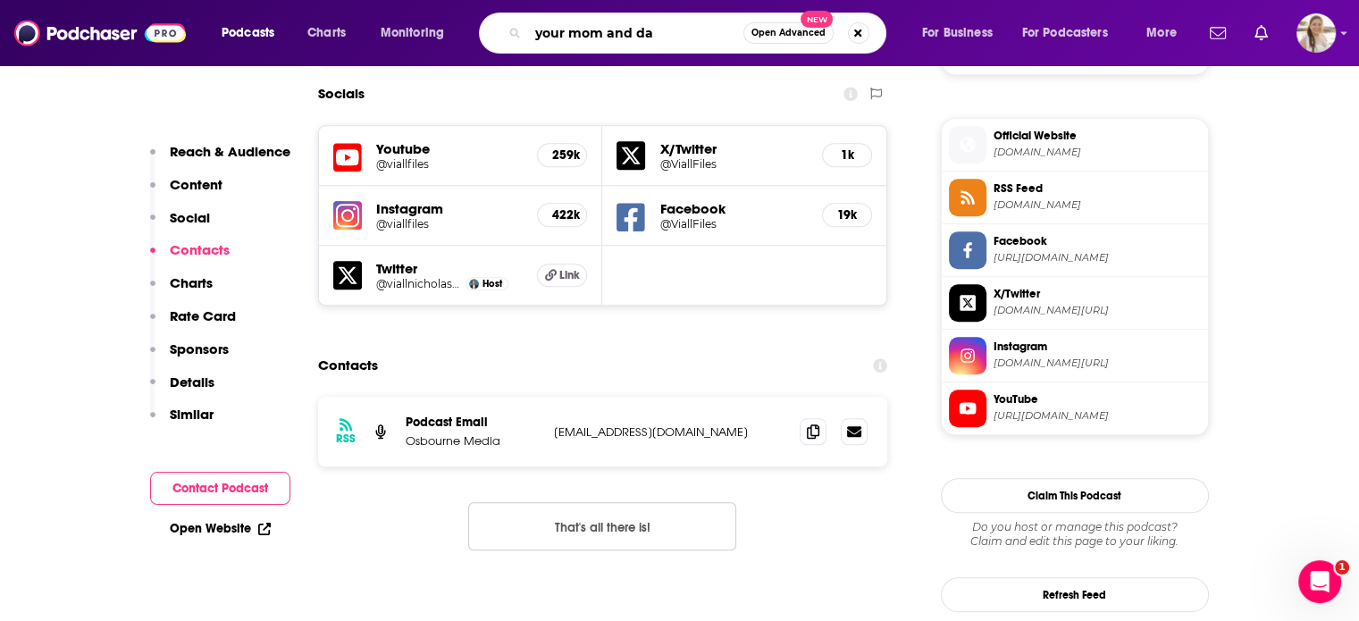
type input "your mom and dad"
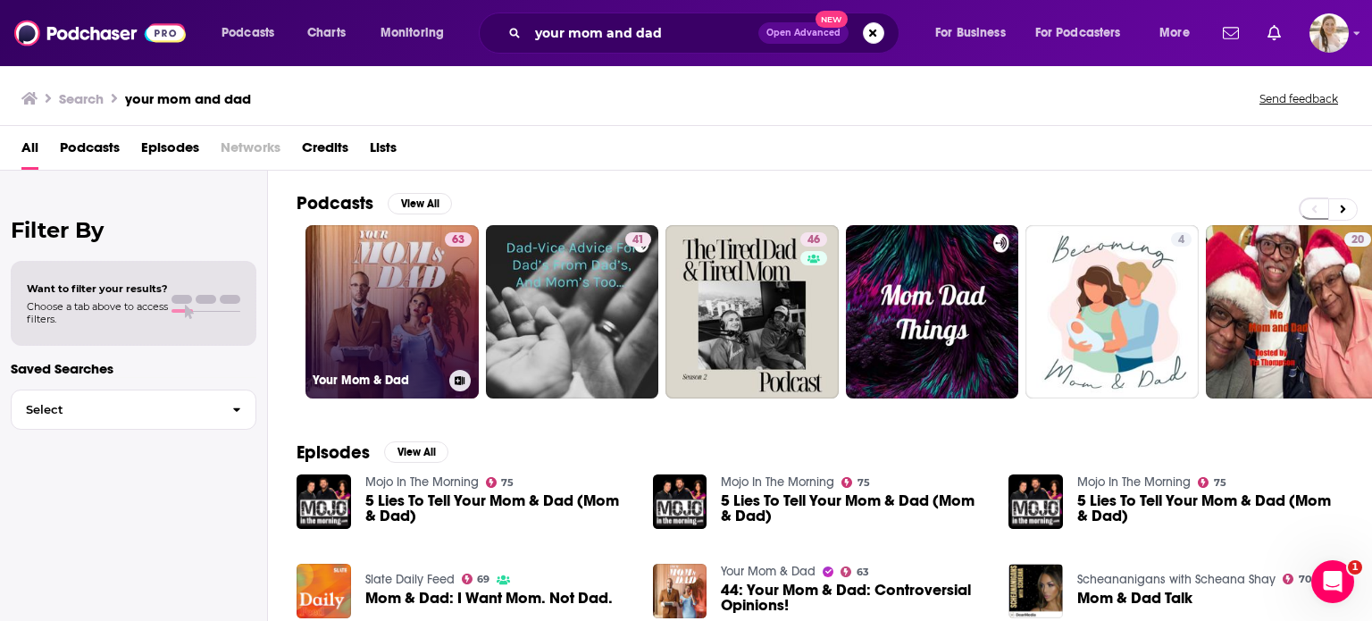
click at [405, 283] on link "63 Your Mom & Dad" at bounding box center [392, 311] width 173 height 173
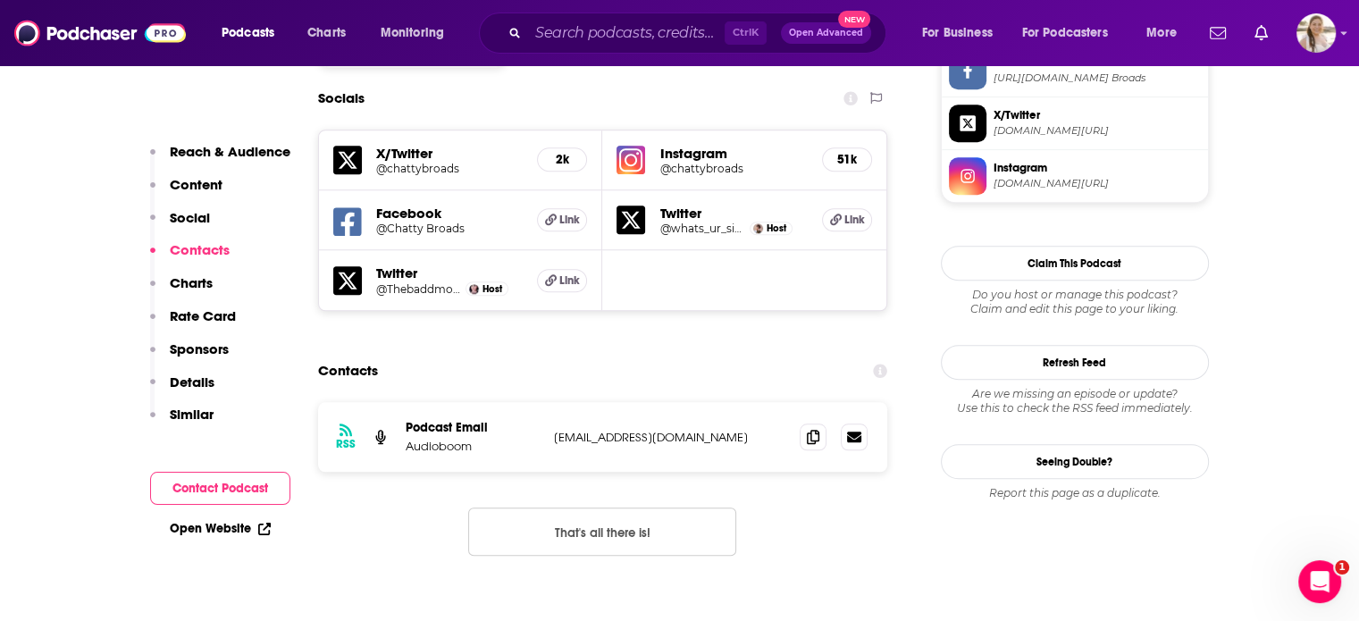
scroll to position [1576, 0]
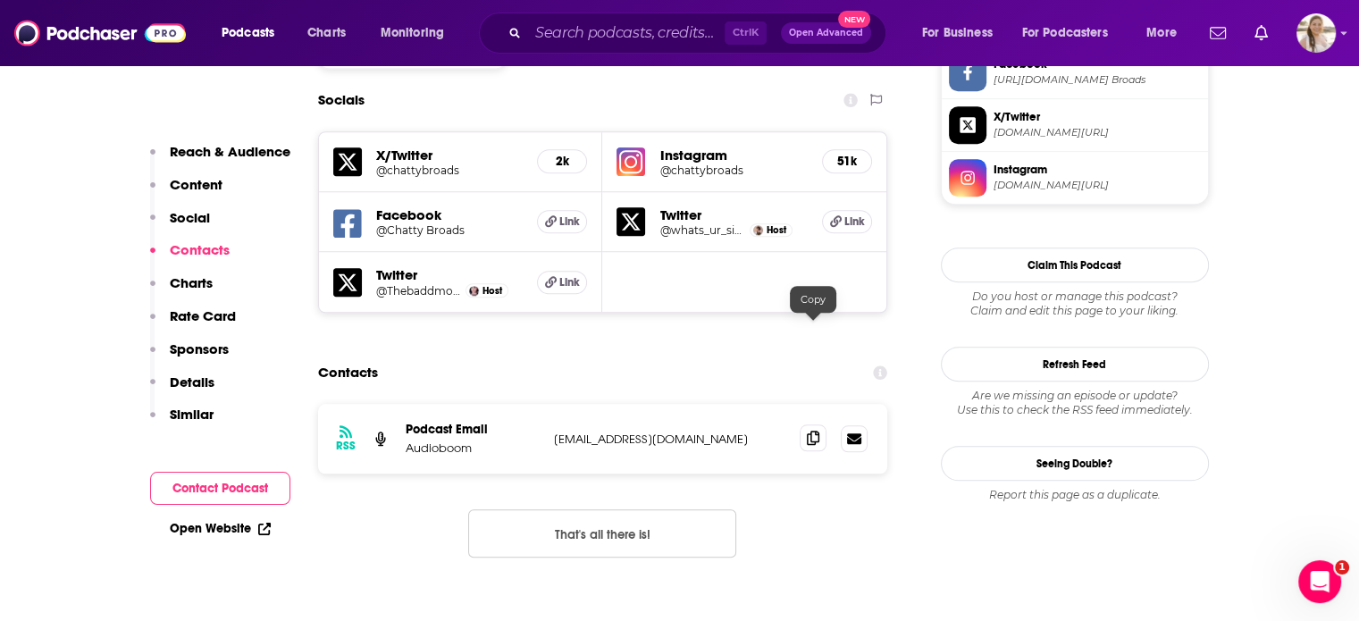
click at [815, 431] on icon at bounding box center [813, 438] width 13 height 14
click at [610, 38] on input "Search podcasts, credits, & more..." at bounding box center [626, 33] width 197 height 29
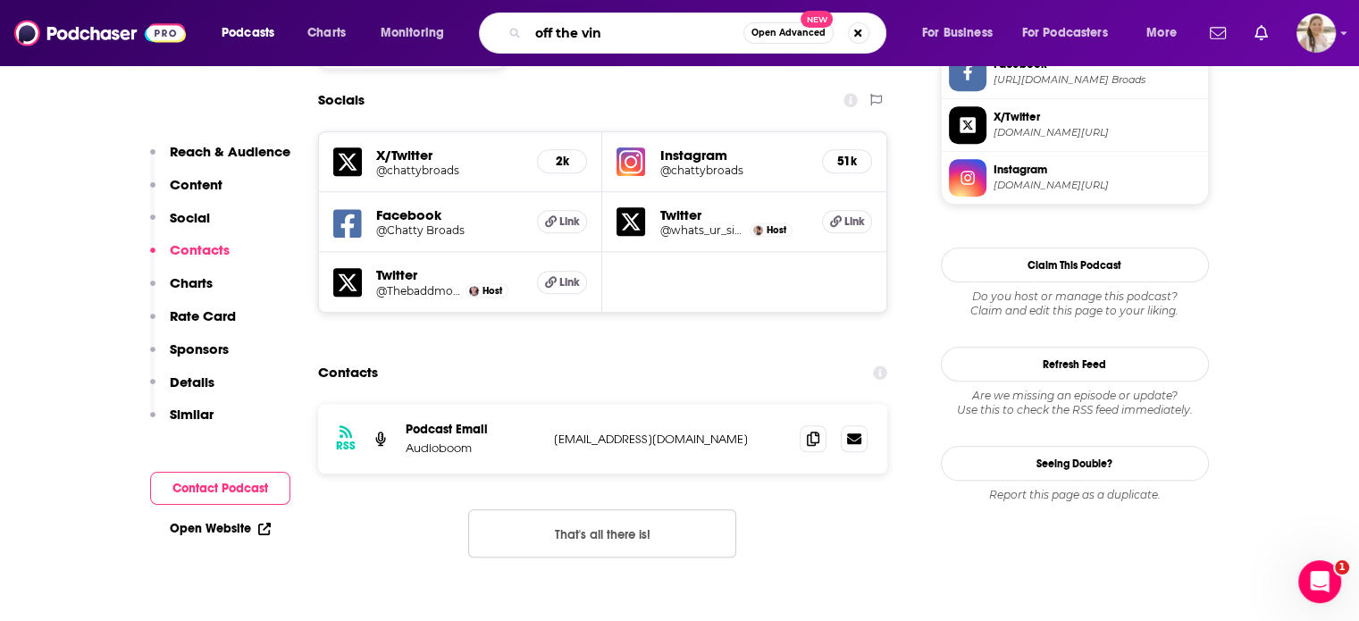
type input "off the vine"
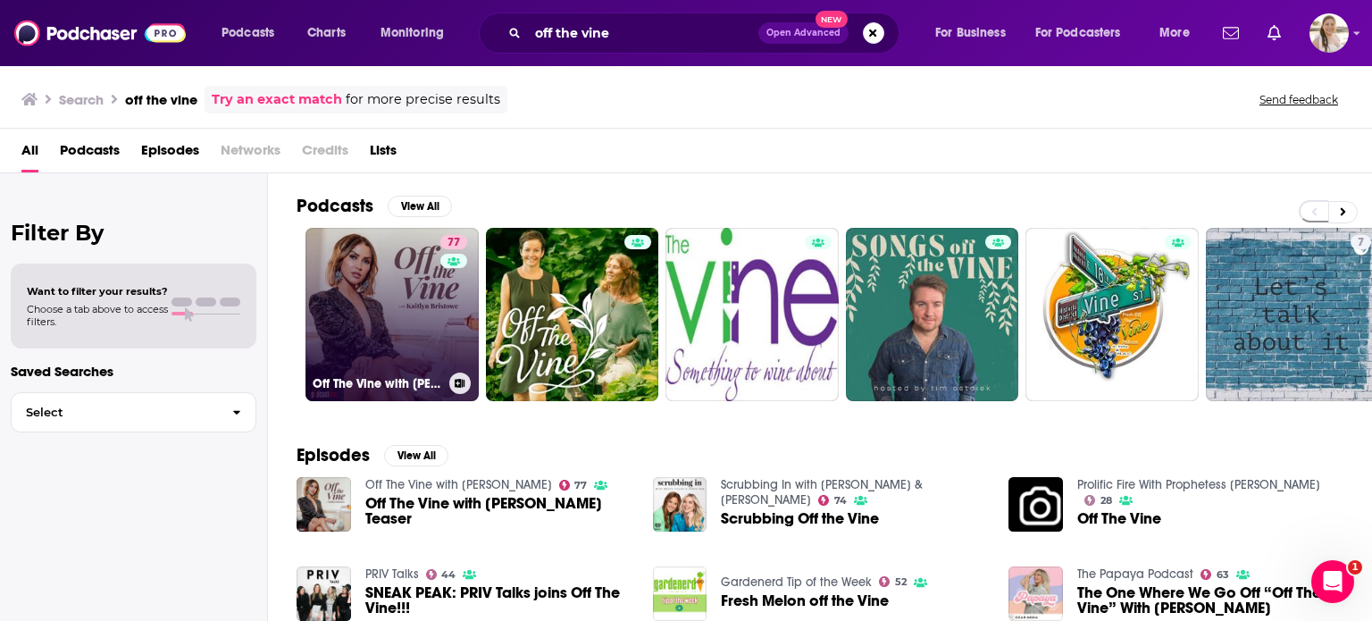
click at [361, 278] on link "77 Off The Vine with [PERSON_NAME]" at bounding box center [392, 314] width 173 height 173
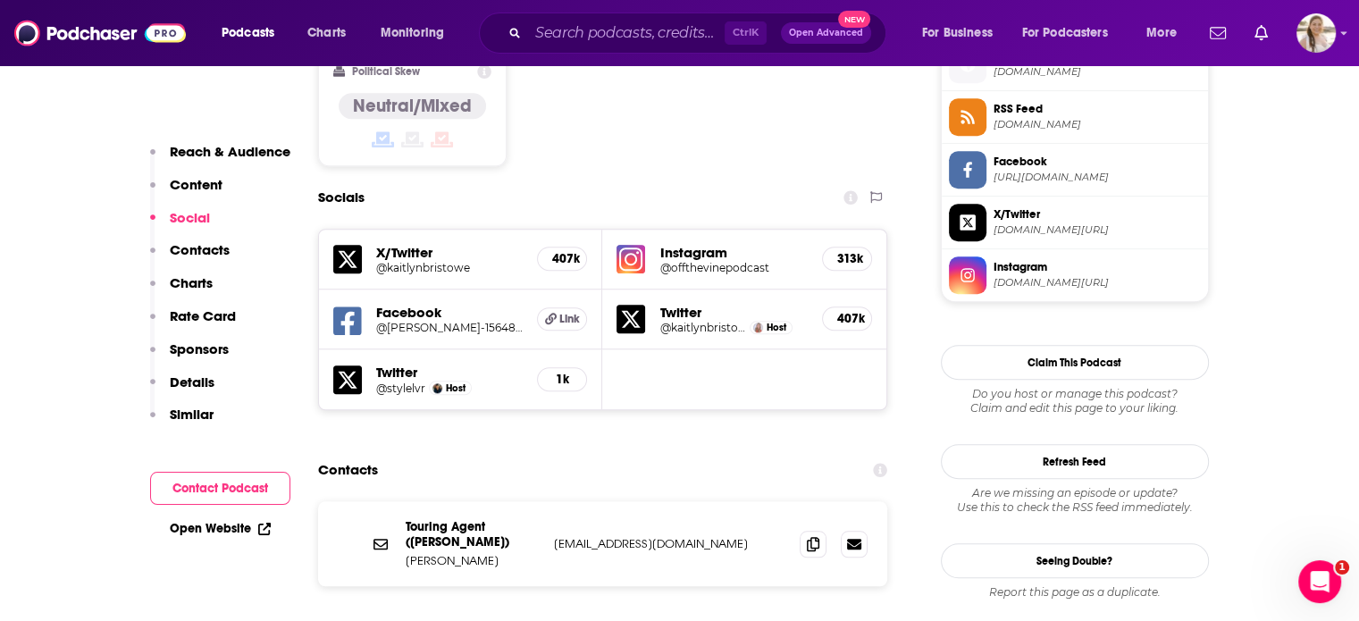
scroll to position [1478, 0]
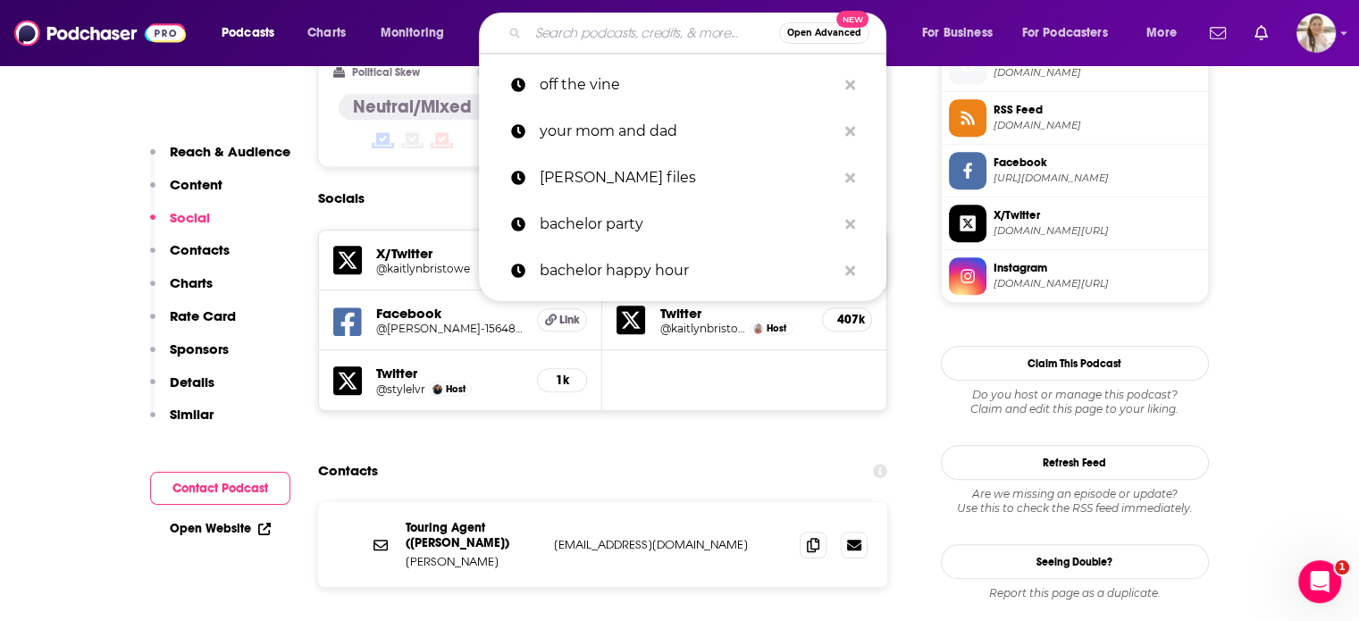
click at [685, 42] on input "Search podcasts, credits, & more..." at bounding box center [653, 33] width 251 height 29
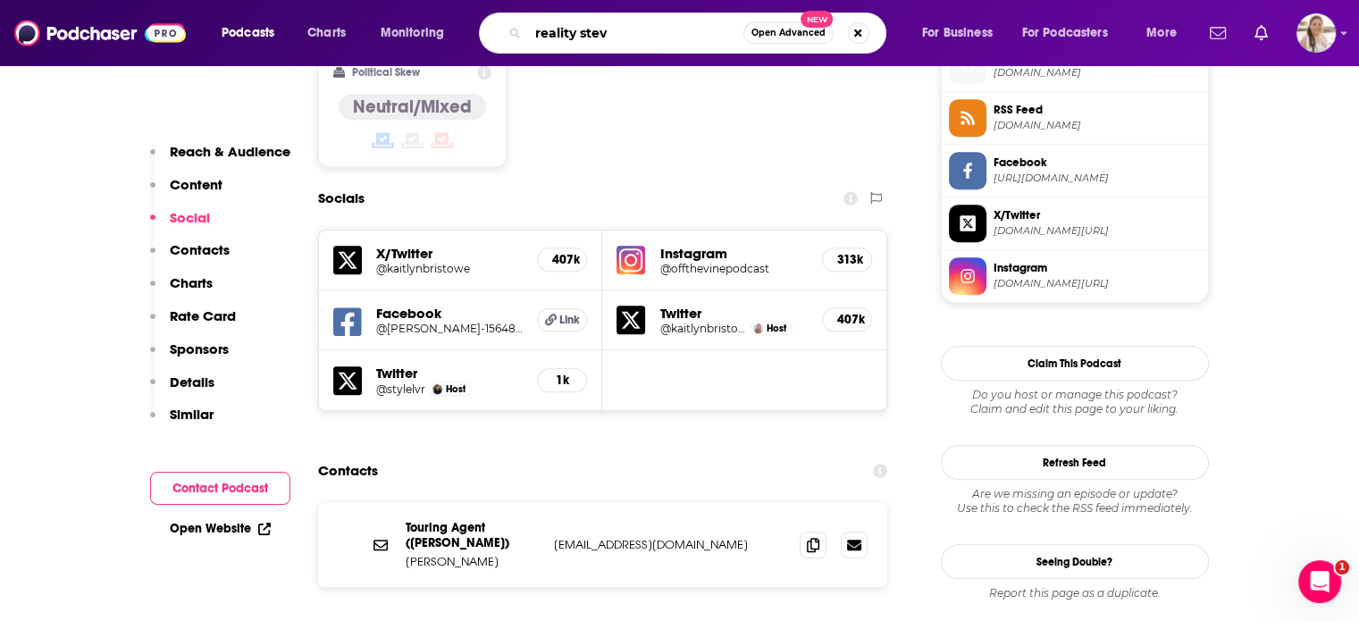
type input "[PERSON_NAME]"
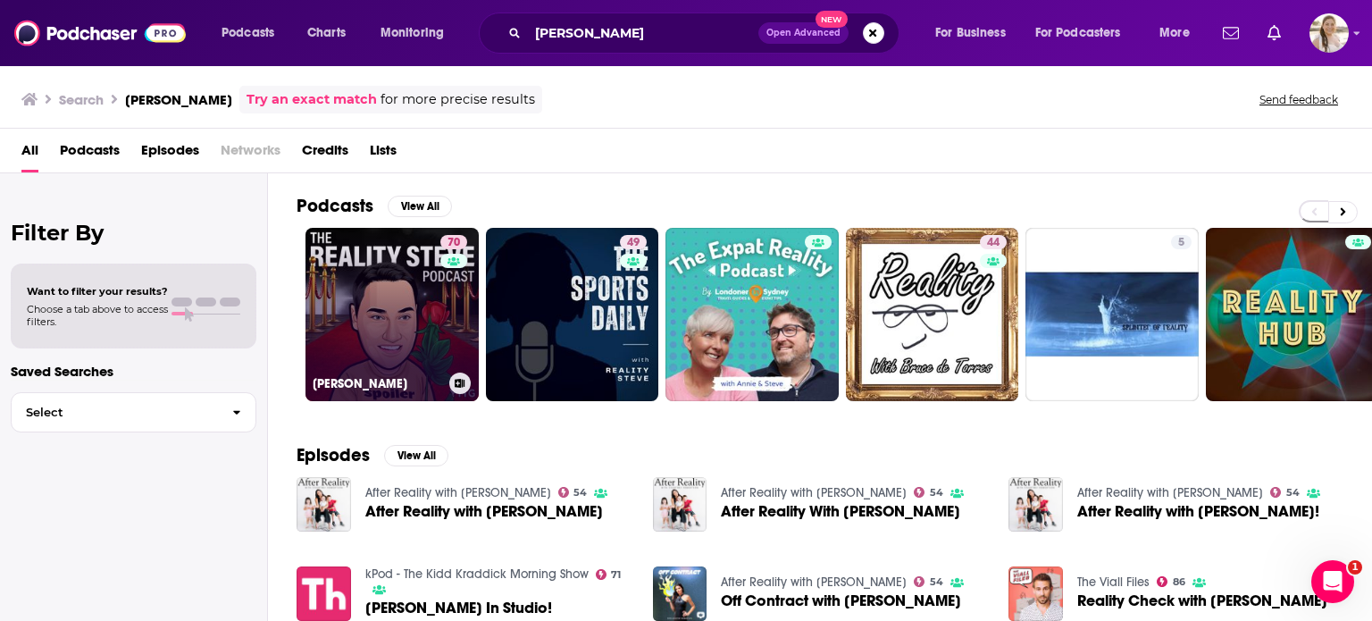
click at [440, 333] on div "70" at bounding box center [455, 304] width 31 height 138
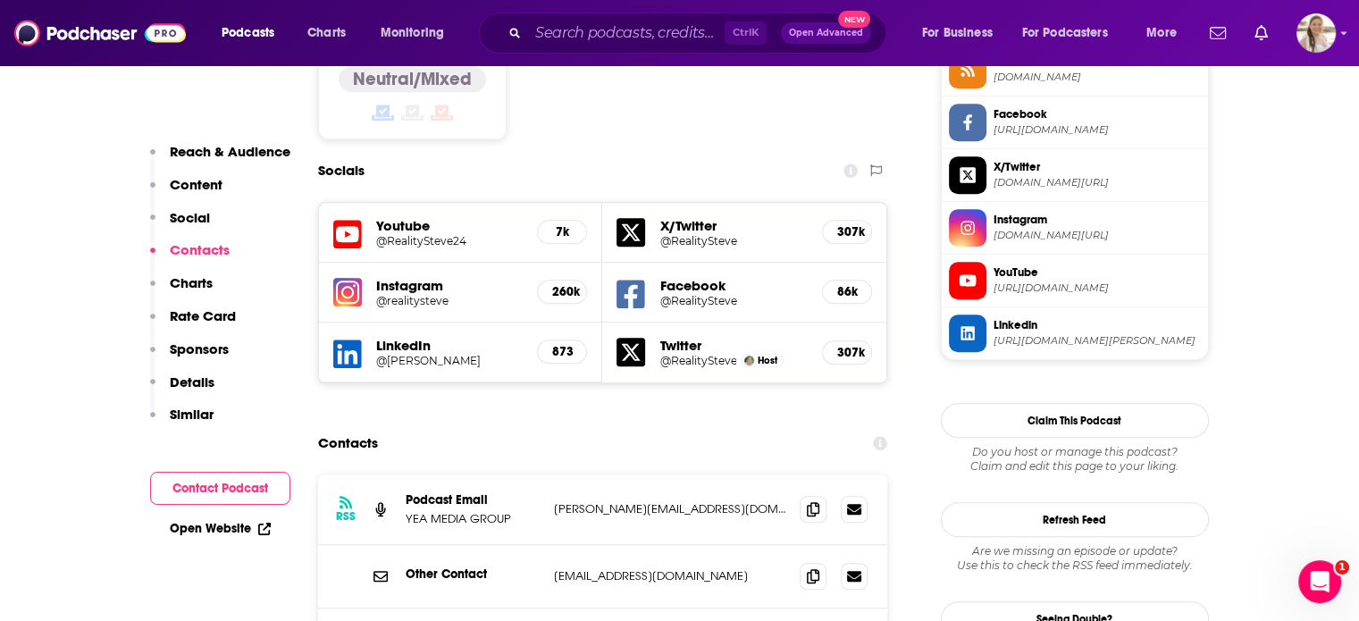
scroll to position [1525, 0]
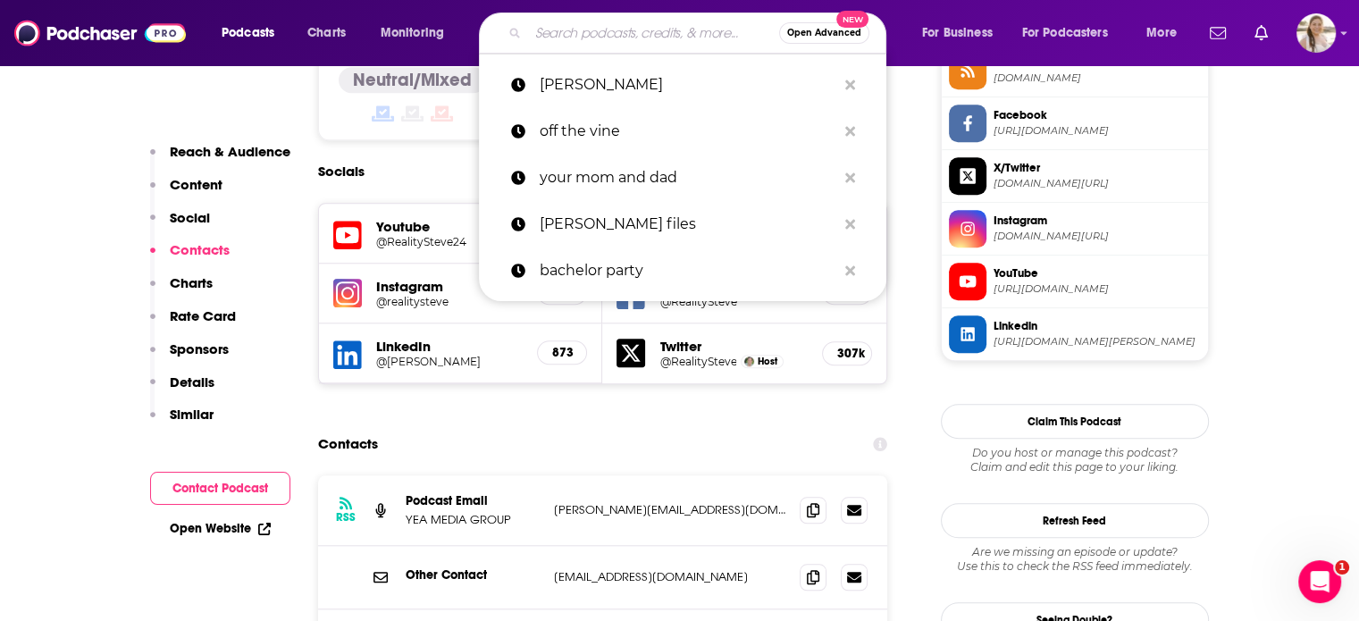
click at [615, 35] on input "Search podcasts, credits, & more..." at bounding box center [653, 33] width 251 height 29
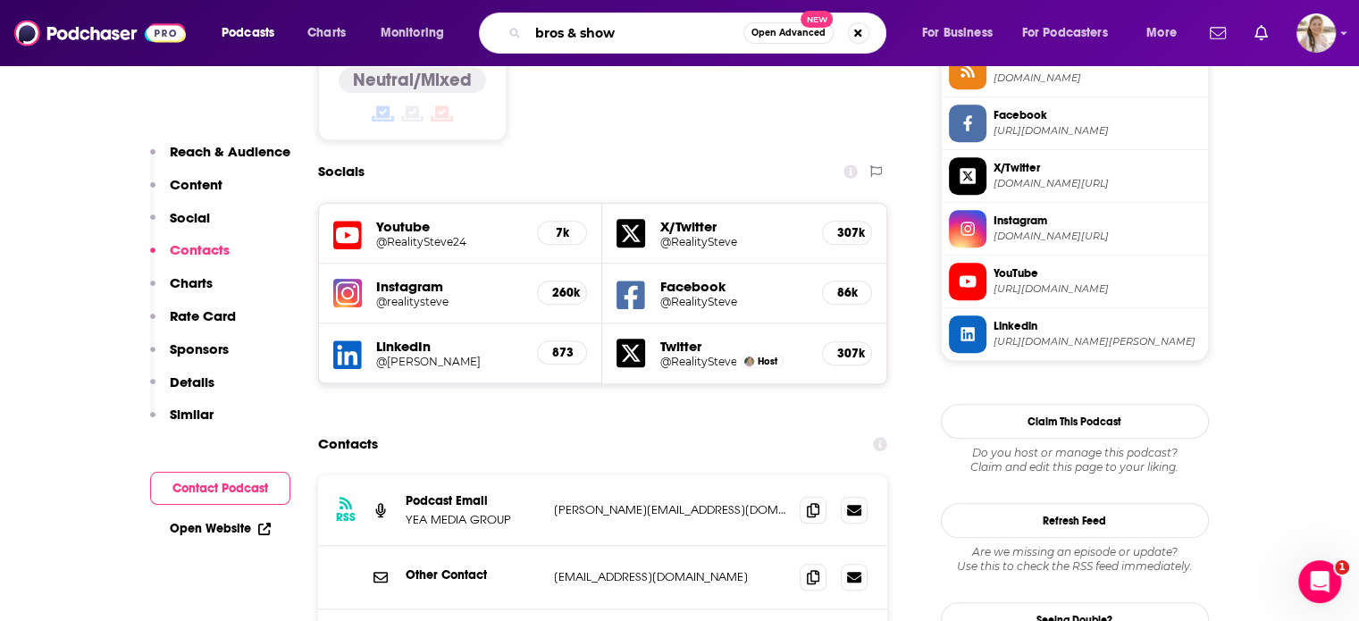
type input "bros & shows"
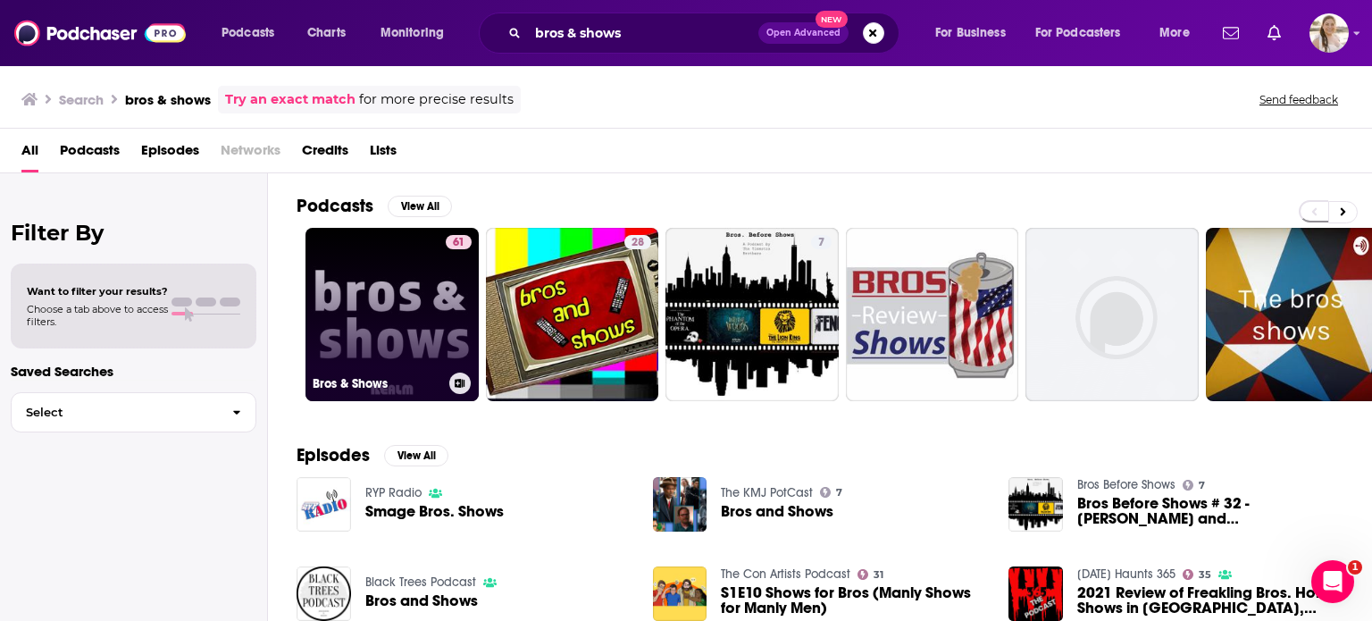
click at [386, 317] on link "61 Bros & Shows" at bounding box center [392, 314] width 173 height 173
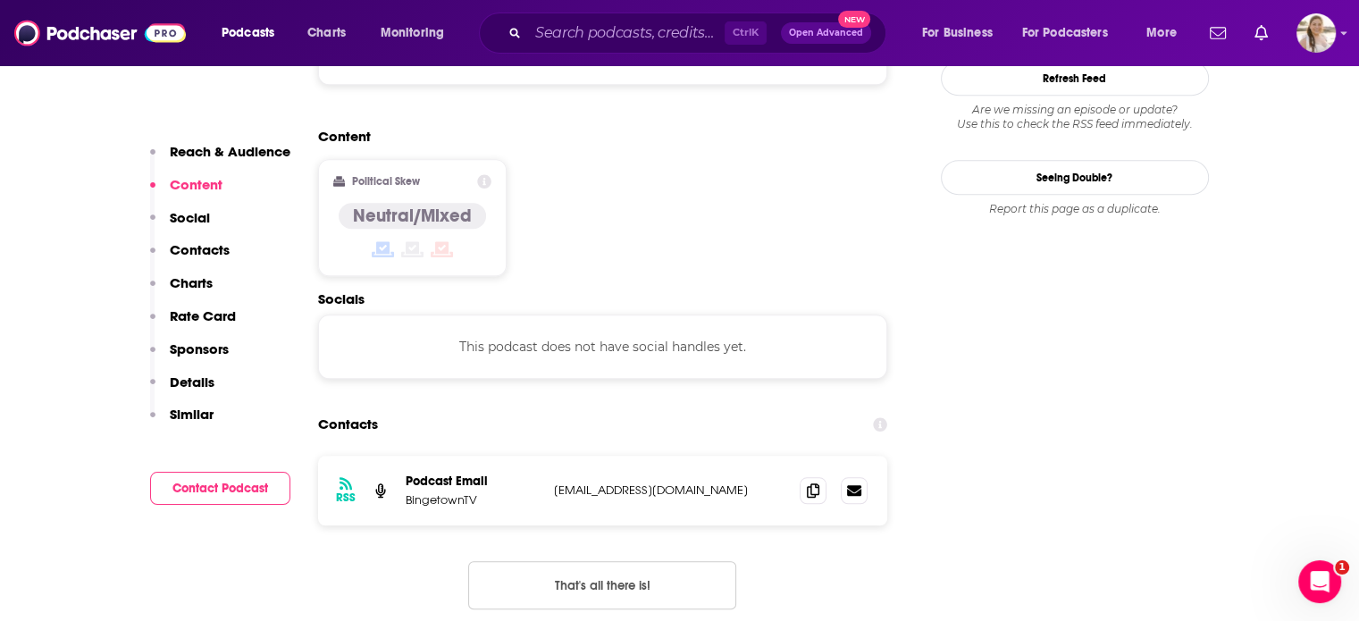
scroll to position [1508, 0]
click at [686, 37] on input "Search podcasts, credits, & more..." at bounding box center [626, 33] width 197 height 29
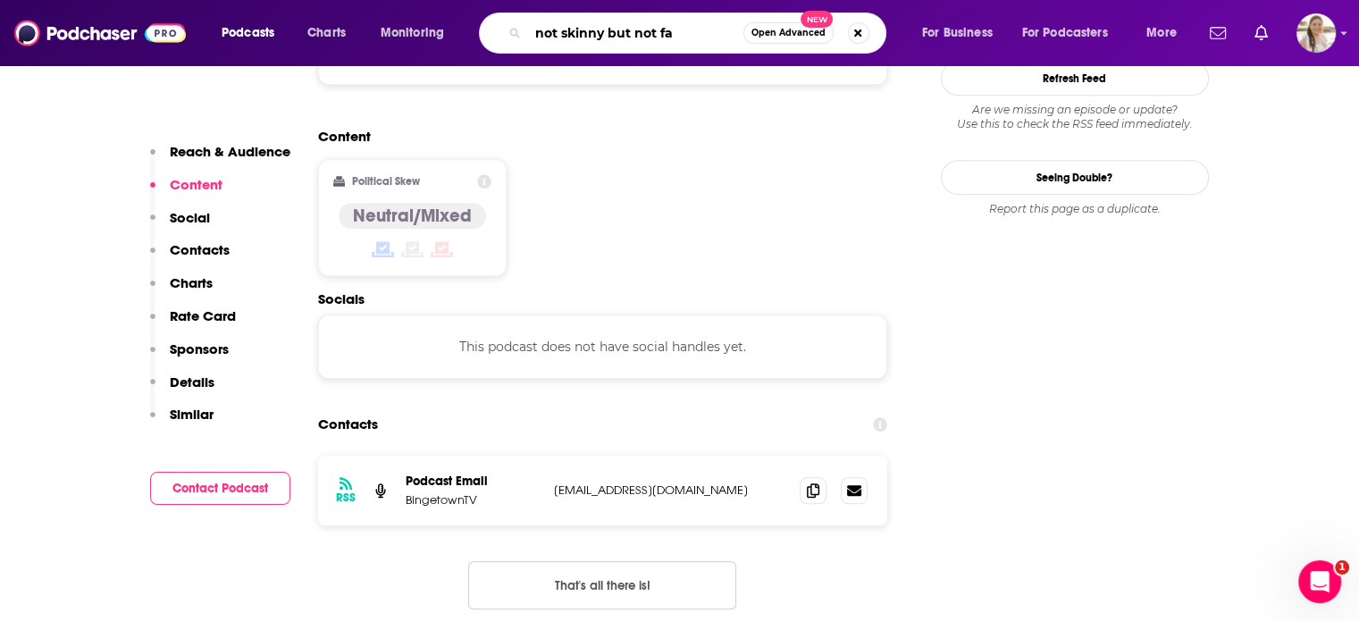
type input "not skinny but not fat"
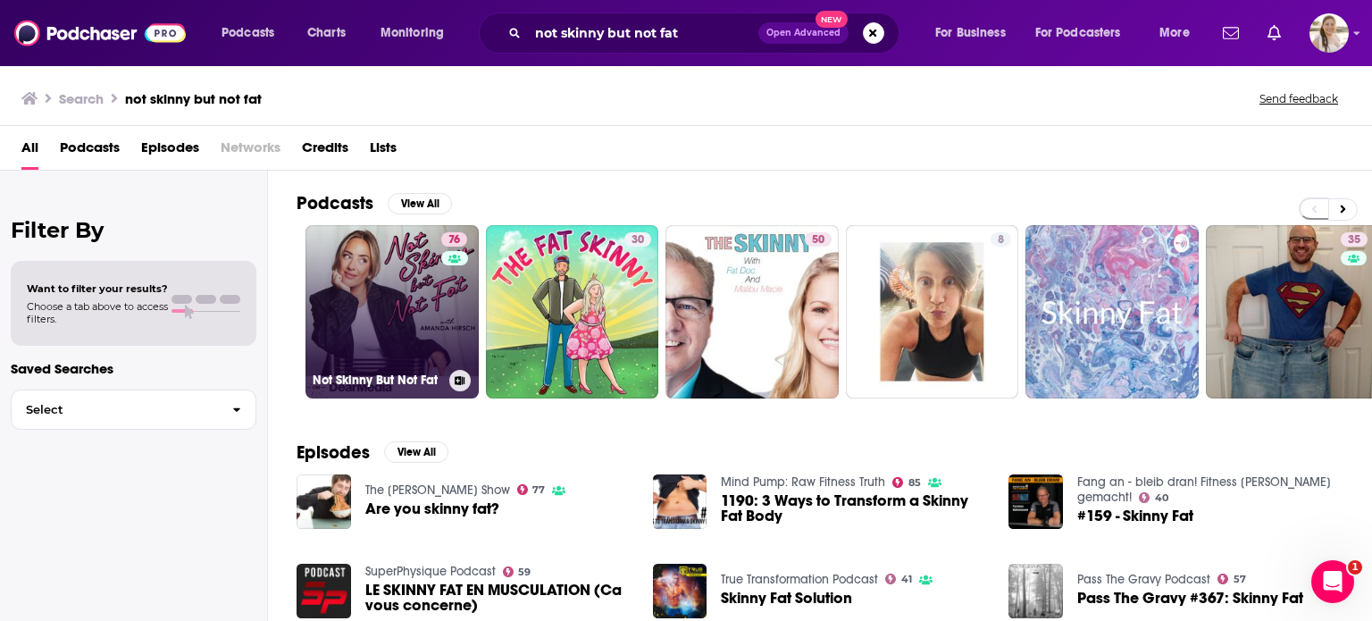
click at [400, 282] on link "76 Not Skinny But Not Fat" at bounding box center [392, 311] width 173 height 173
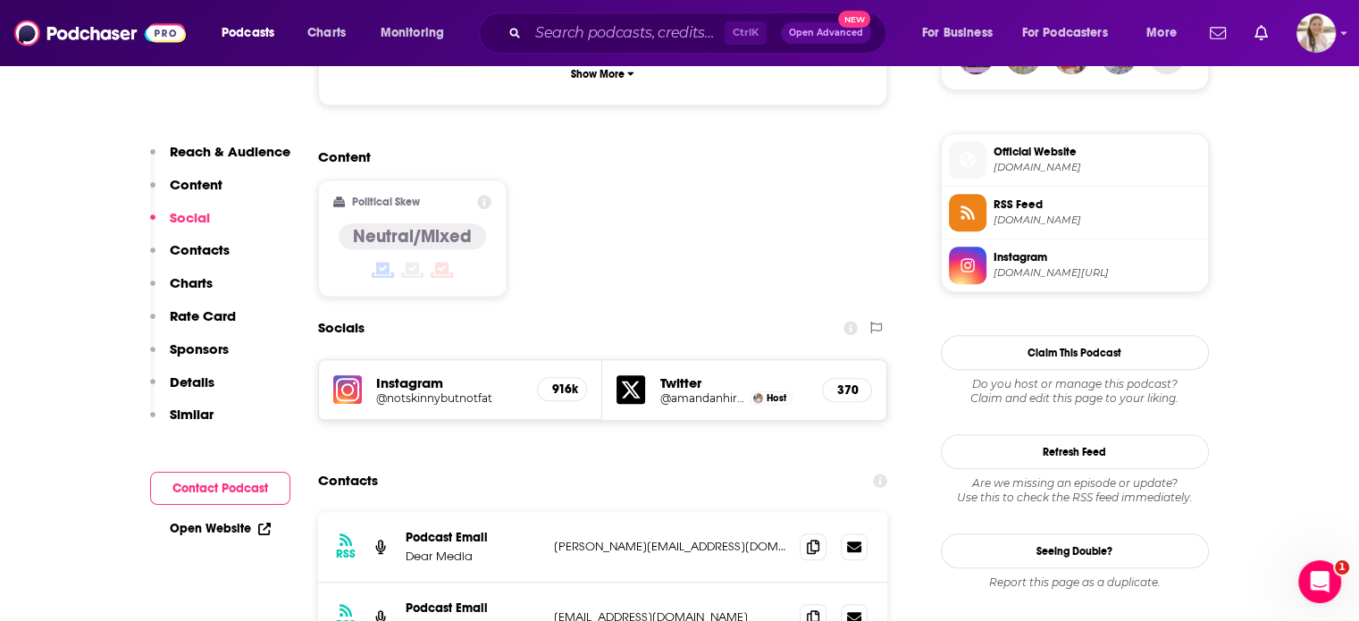
scroll to position [1382, 0]
click at [814, 540] on icon at bounding box center [813, 547] width 13 height 14
click at [653, 31] on input "Search podcasts, credits, & more..." at bounding box center [626, 33] width 197 height 29
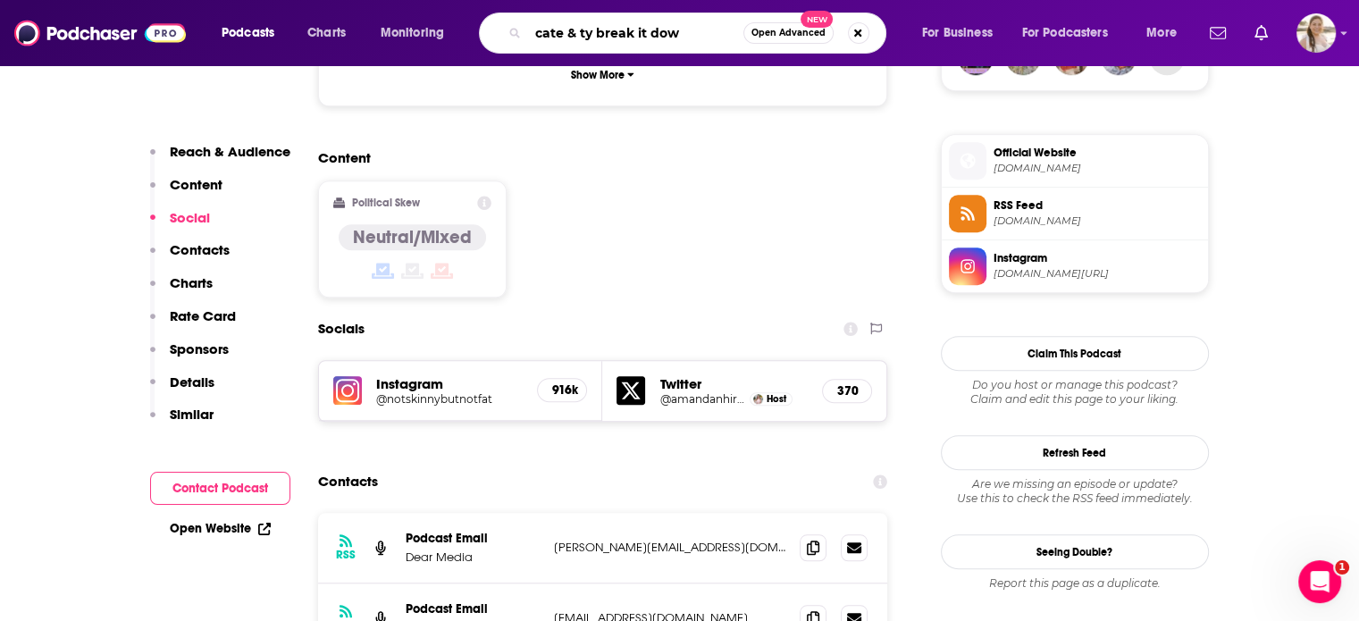
type input "cate & ty break it down"
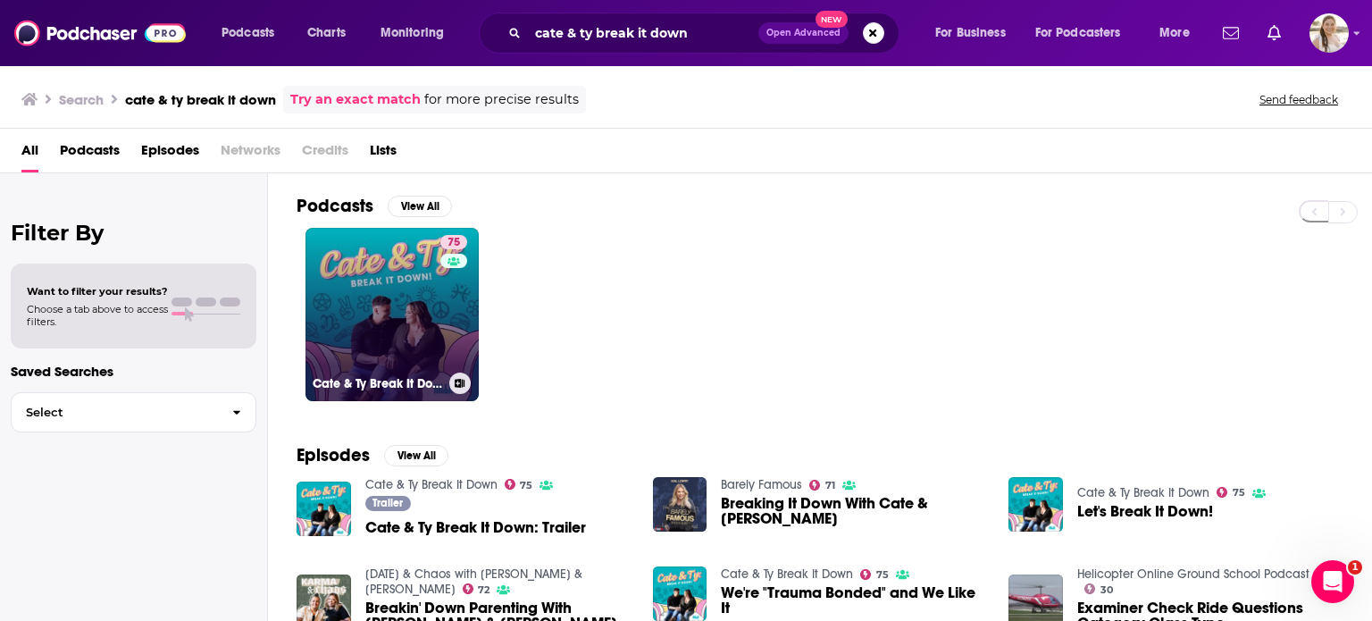
click at [375, 258] on link "75 Cate & Ty Break It Down" at bounding box center [392, 314] width 173 height 173
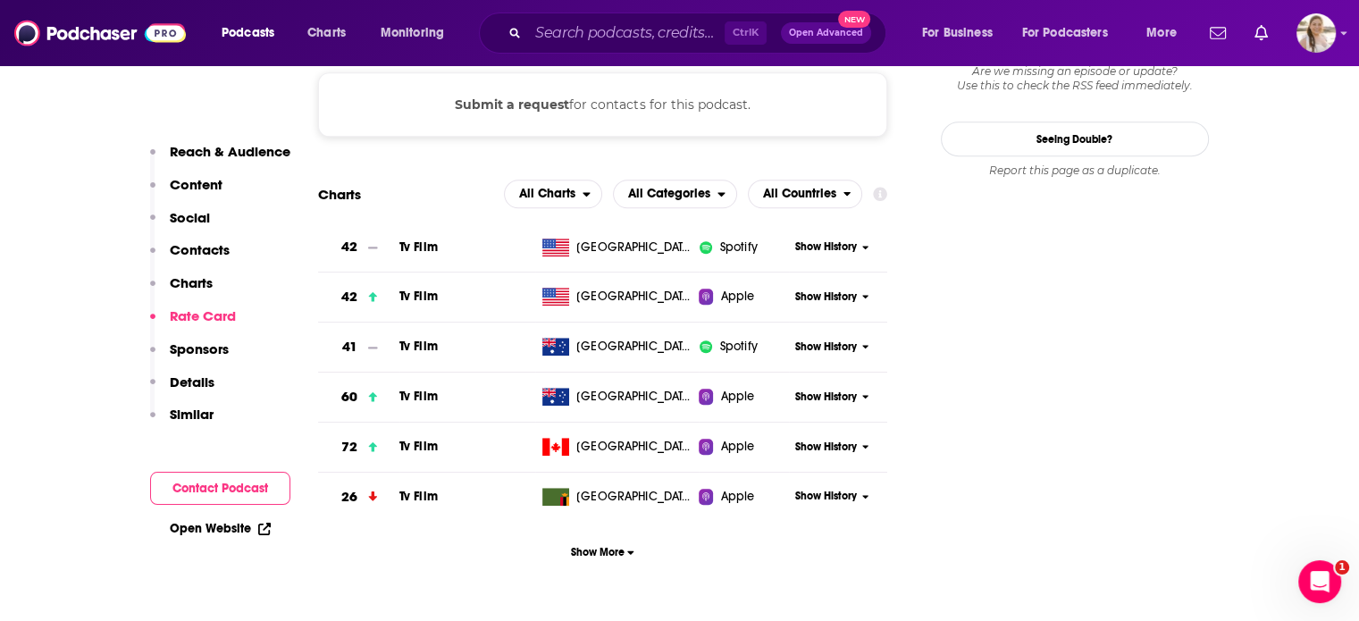
scroll to position [1550, 0]
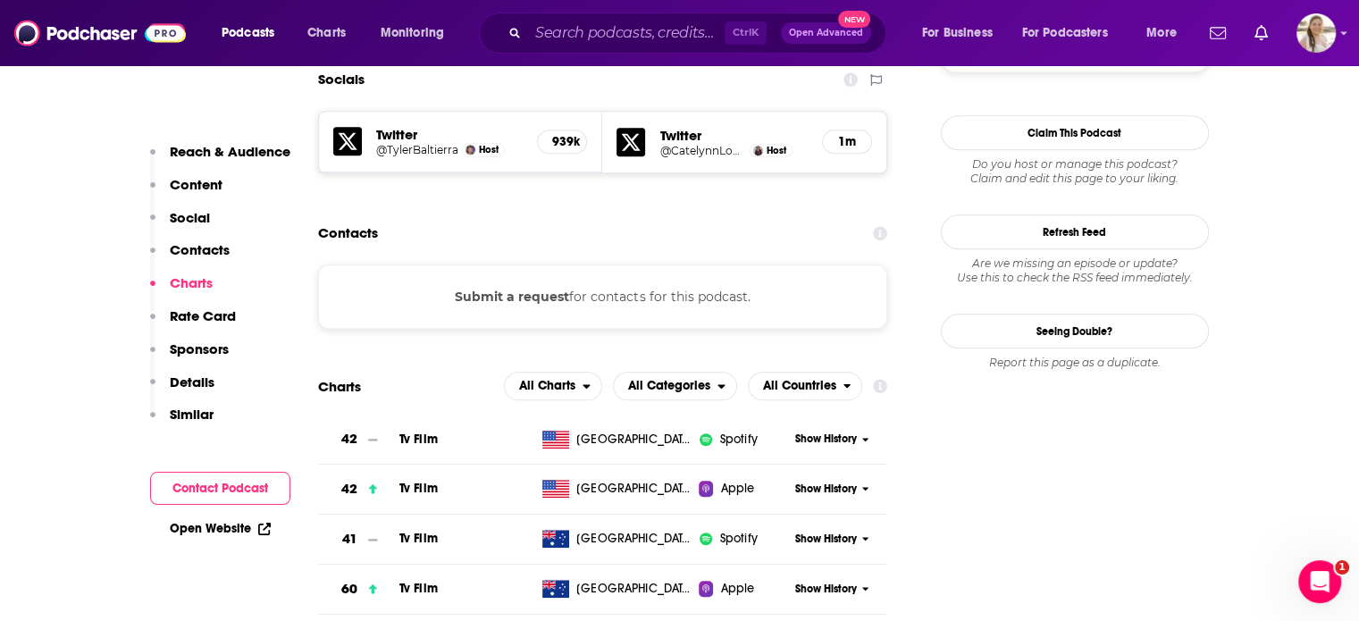
click at [199, 243] on p "Contacts" at bounding box center [200, 249] width 60 height 17
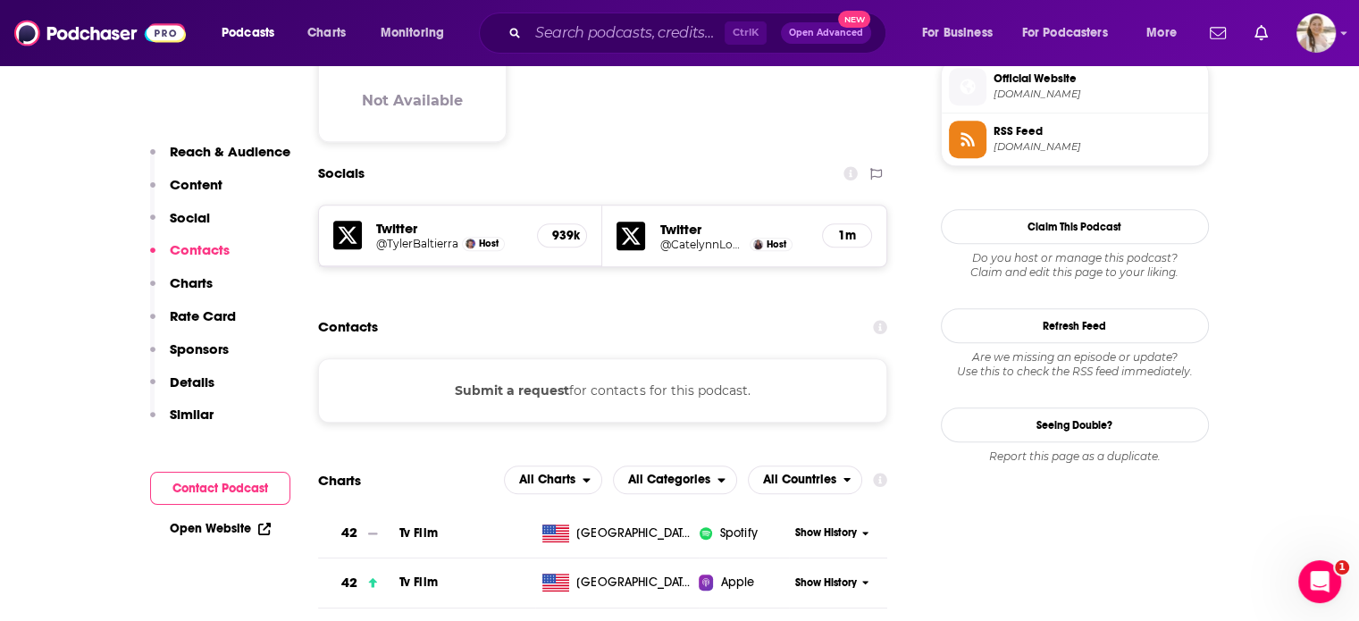
scroll to position [1447, 0]
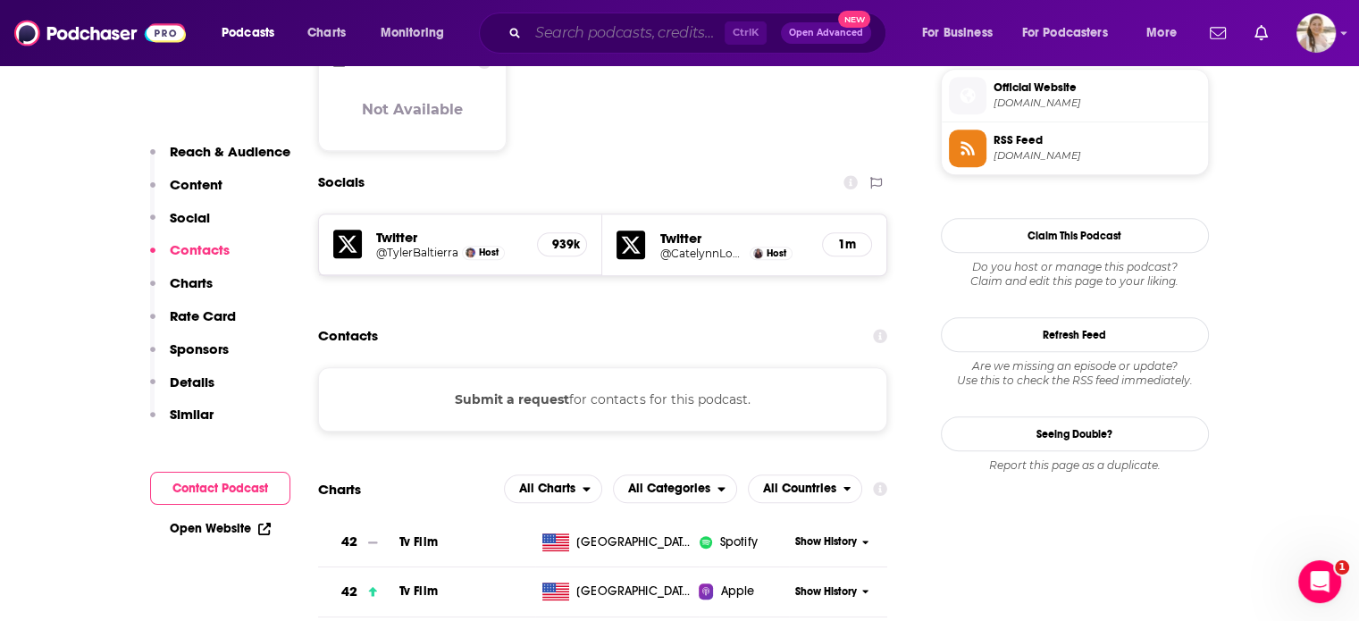
click at [694, 25] on input "Search podcasts, credits, & more..." at bounding box center [626, 33] width 197 height 29
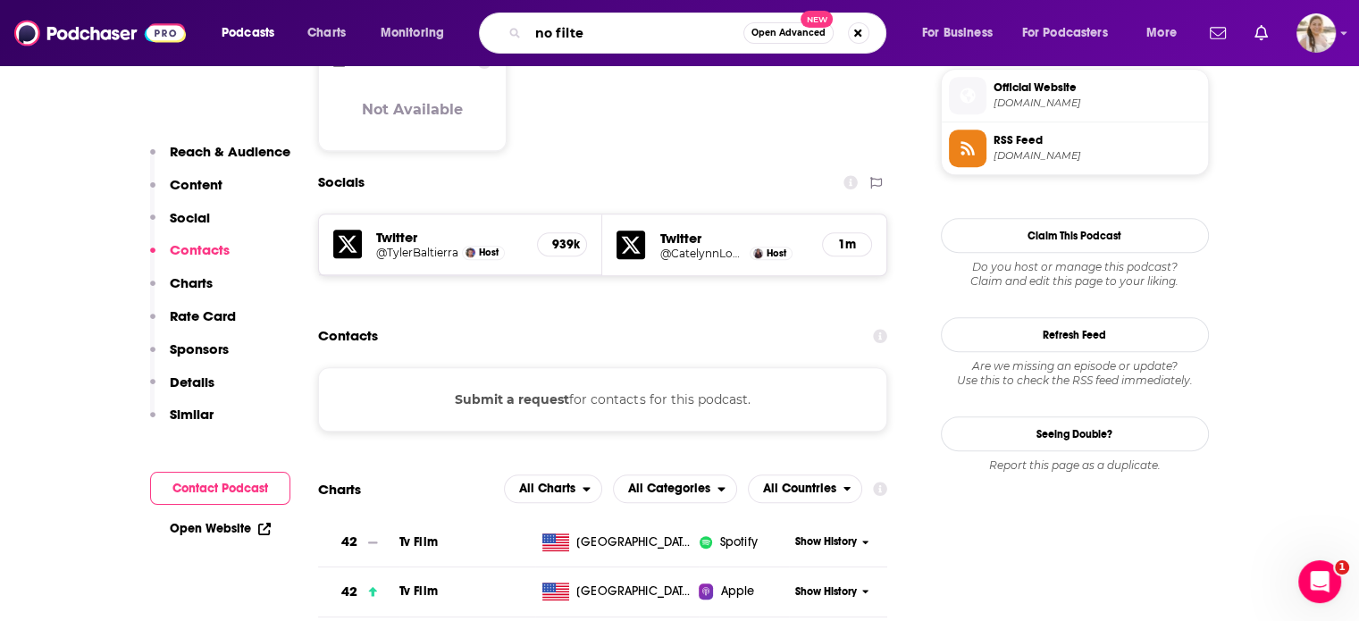
type input "no filter"
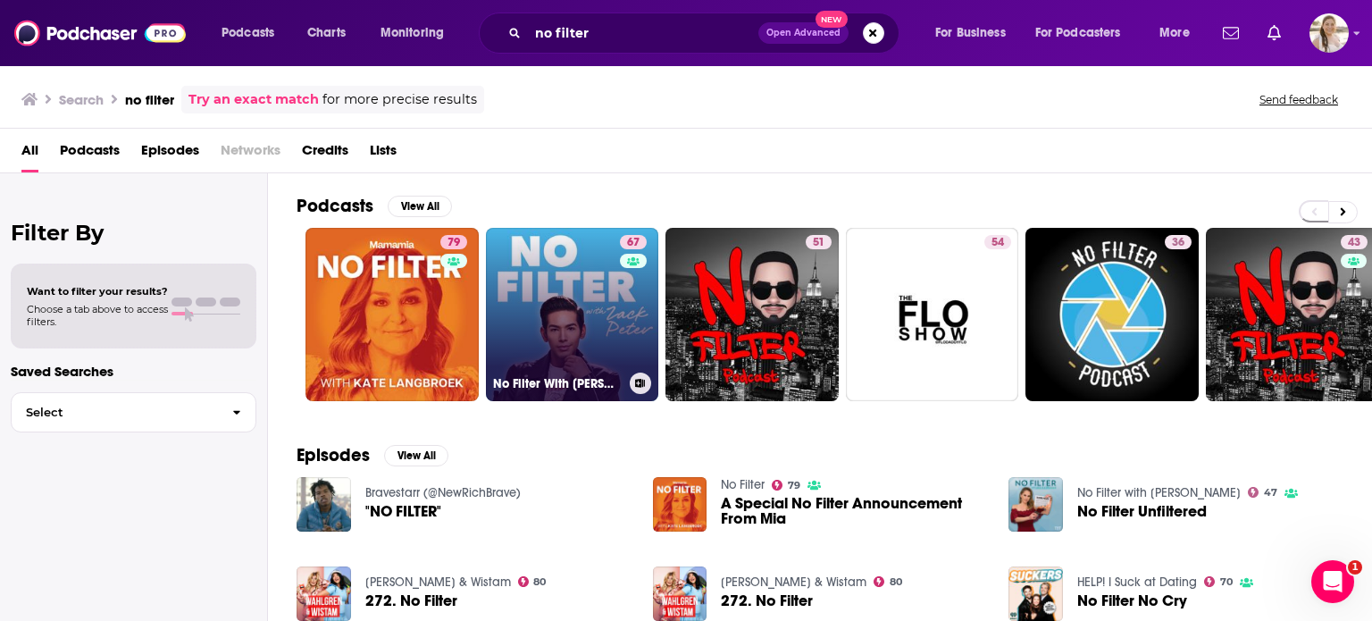
click at [530, 268] on link "67 No Filter With [PERSON_NAME]" at bounding box center [572, 314] width 173 height 173
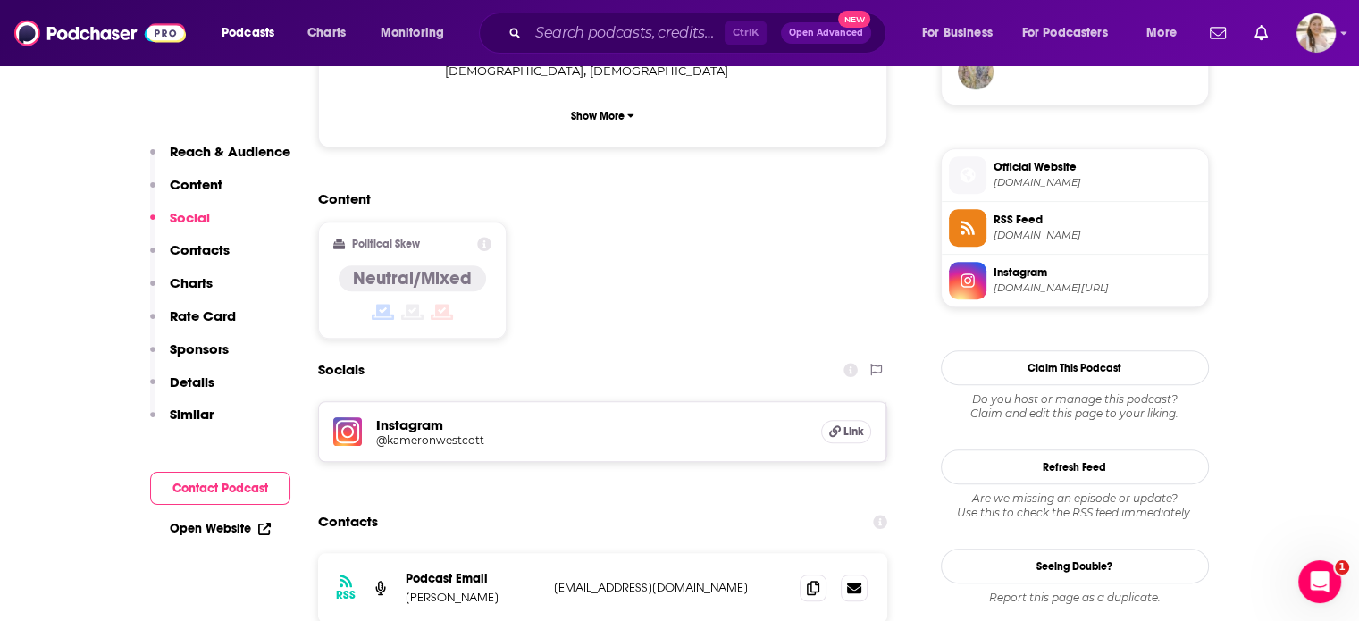
scroll to position [1365, 0]
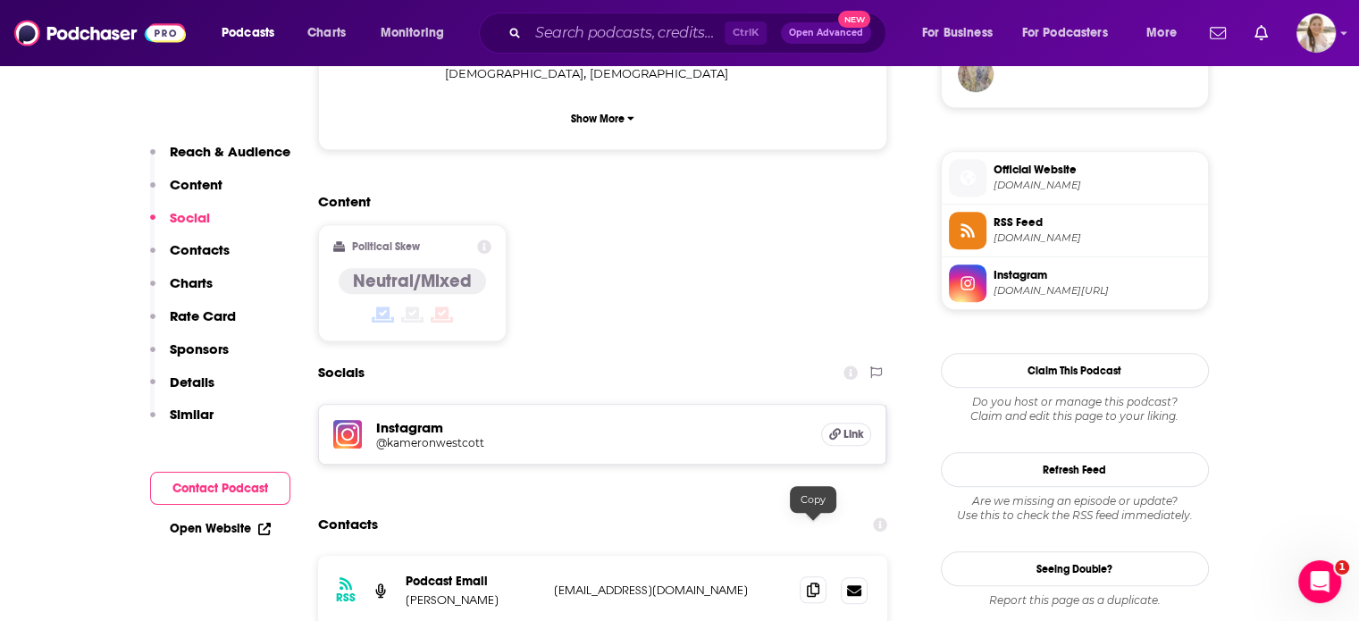
click at [810, 583] on icon at bounding box center [813, 590] width 13 height 14
click at [654, 35] on input "Search podcasts, credits, & more..." at bounding box center [626, 33] width 197 height 29
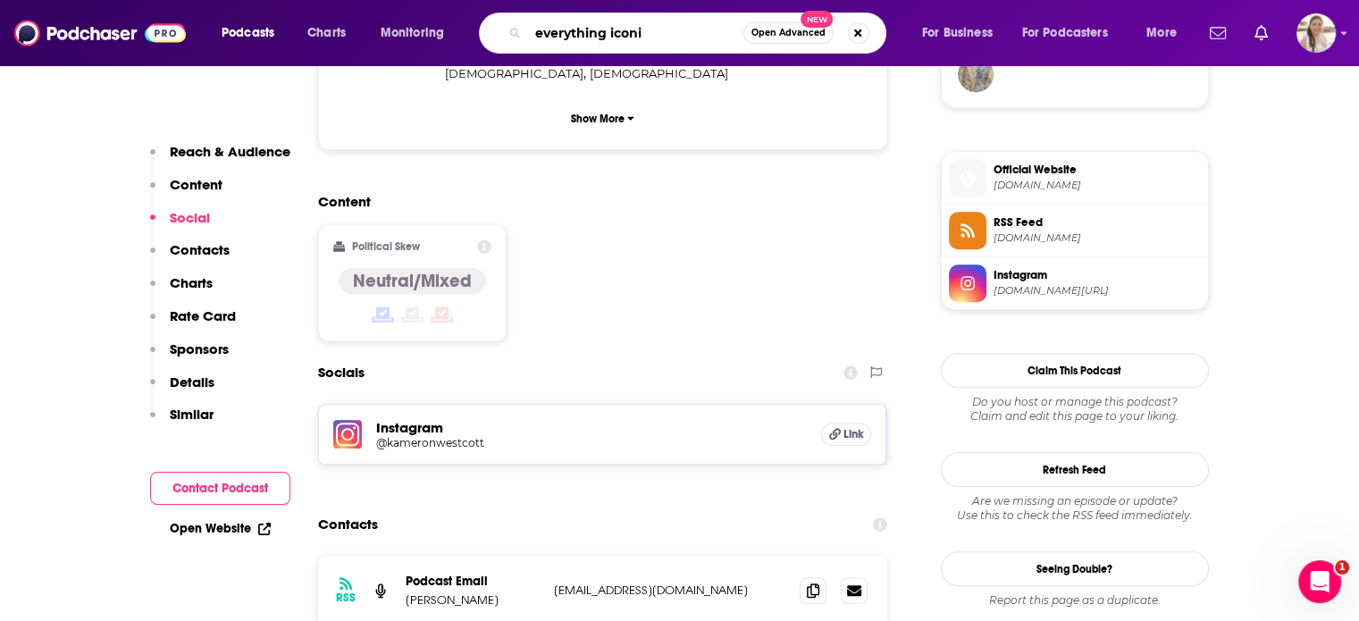
type input "everything iconic"
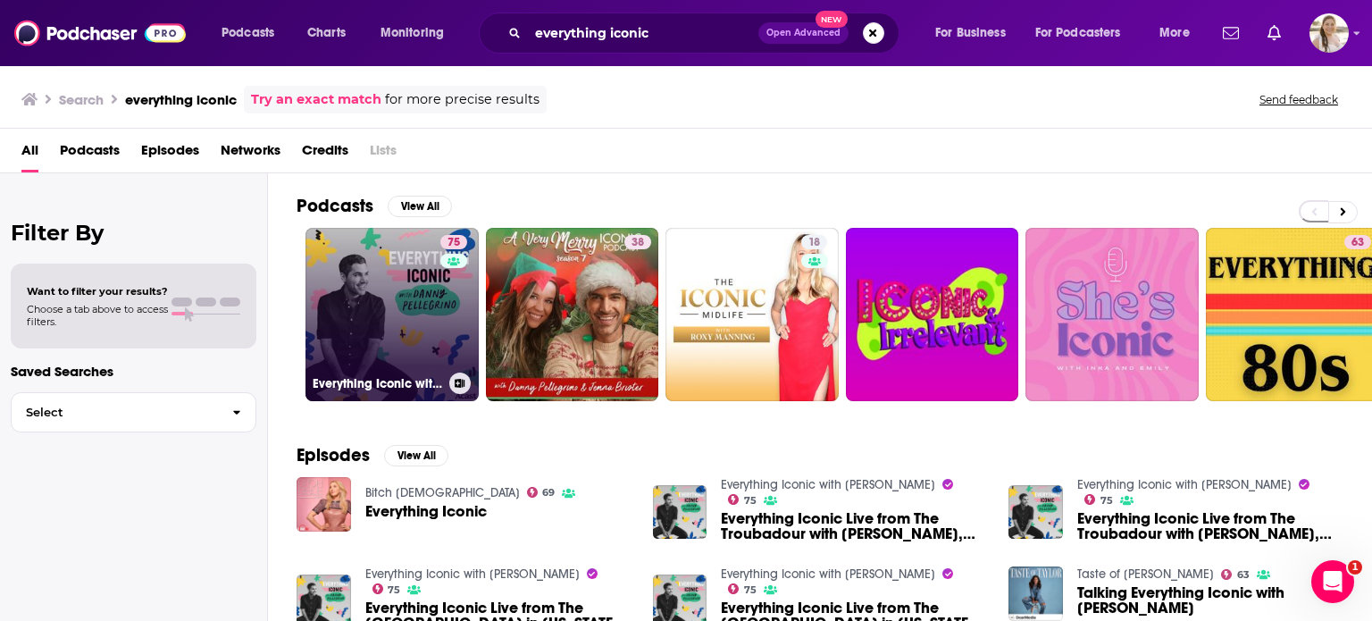
click at [403, 273] on link "75 Everything Iconic with [PERSON_NAME]" at bounding box center [392, 314] width 173 height 173
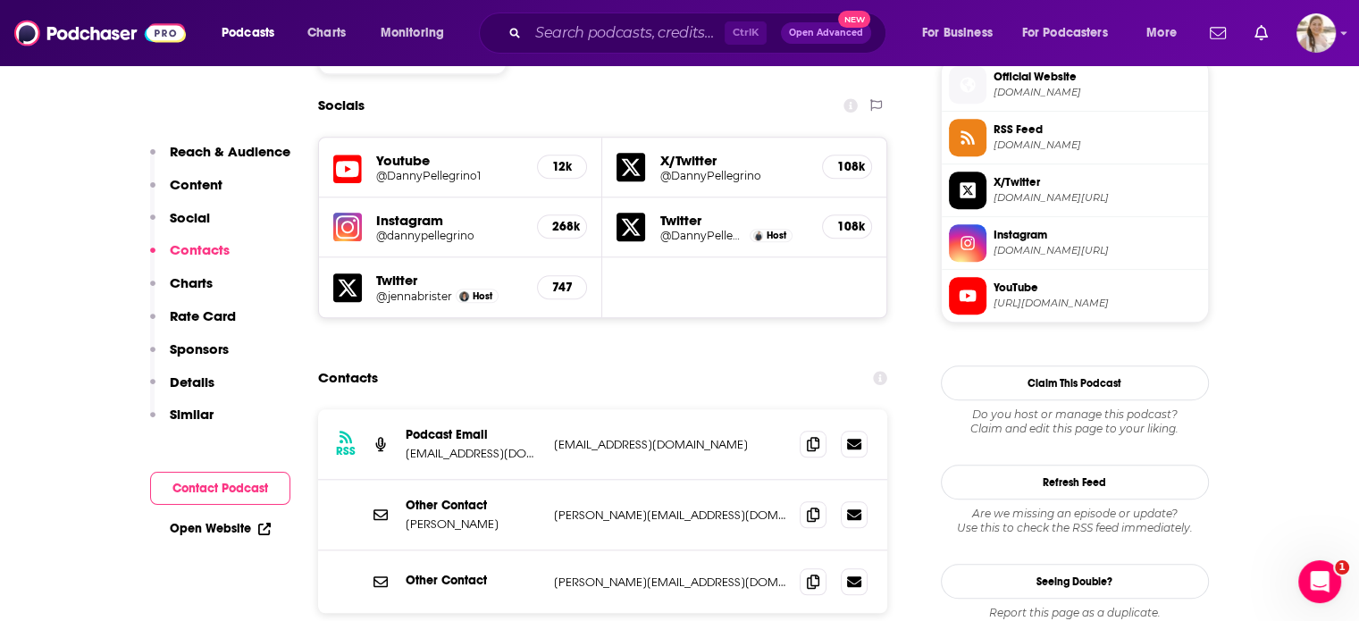
scroll to position [1621, 0]
click at [665, 27] on input "Search podcasts, credits, & more..." at bounding box center [626, 33] width 197 height 29
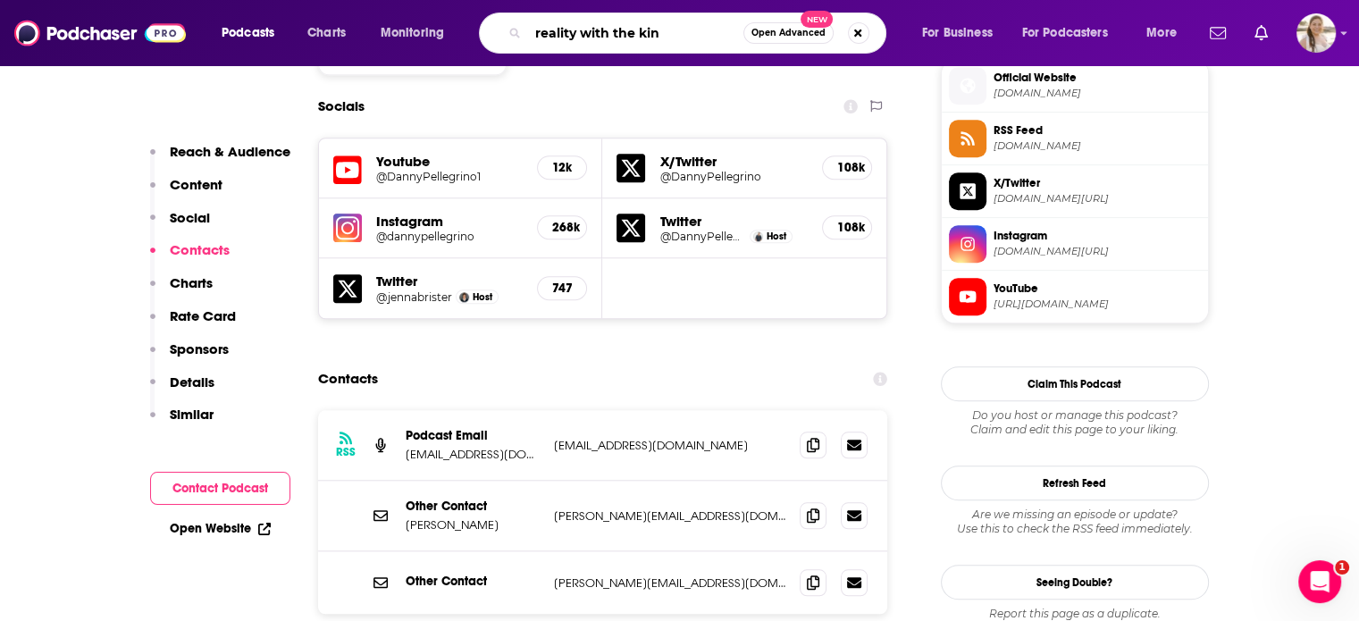
type input "reality with the king"
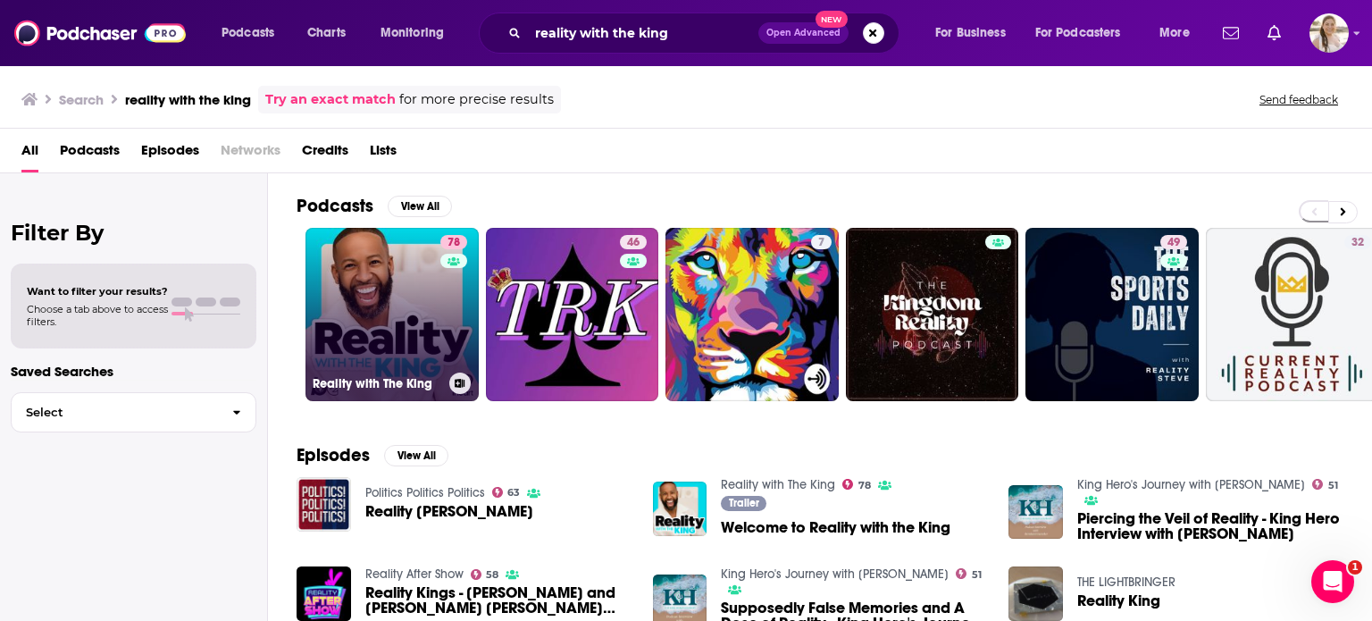
click at [351, 321] on link "78 Reality with The King" at bounding box center [392, 314] width 173 height 173
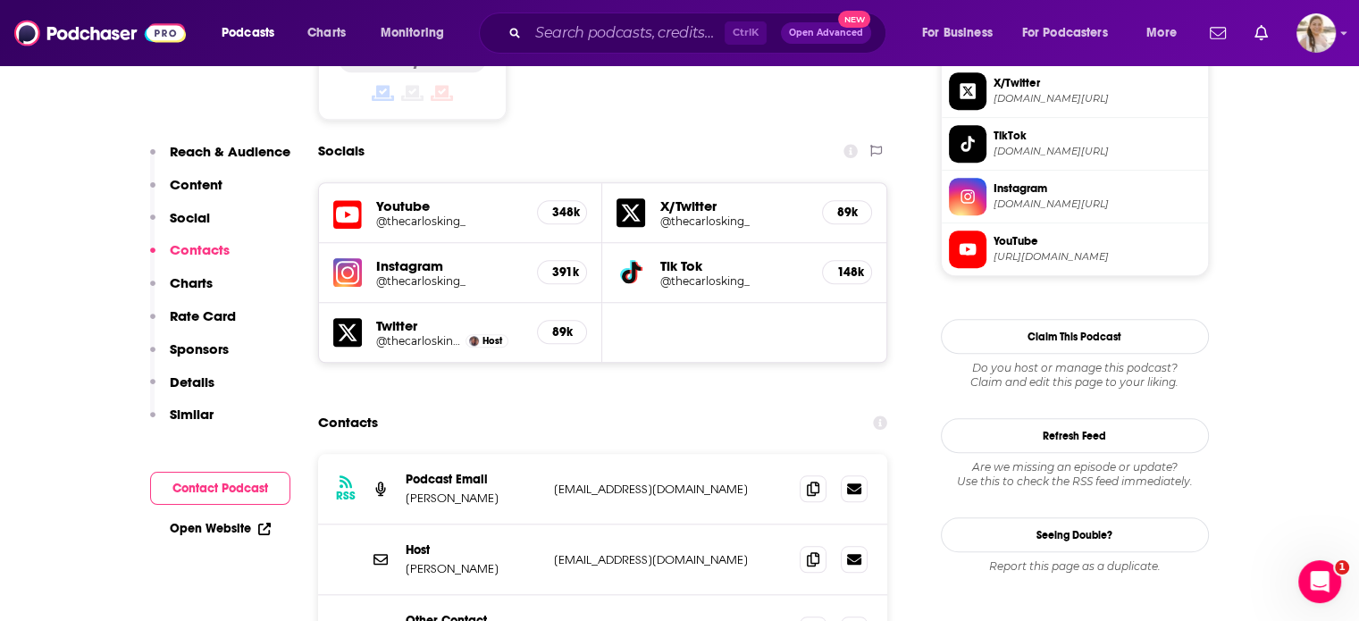
scroll to position [1504, 0]
click at [808, 552] on icon at bounding box center [813, 559] width 13 height 14
click at [633, 37] on input "Search podcasts, credits, & more..." at bounding box center [626, 33] width 197 height 29
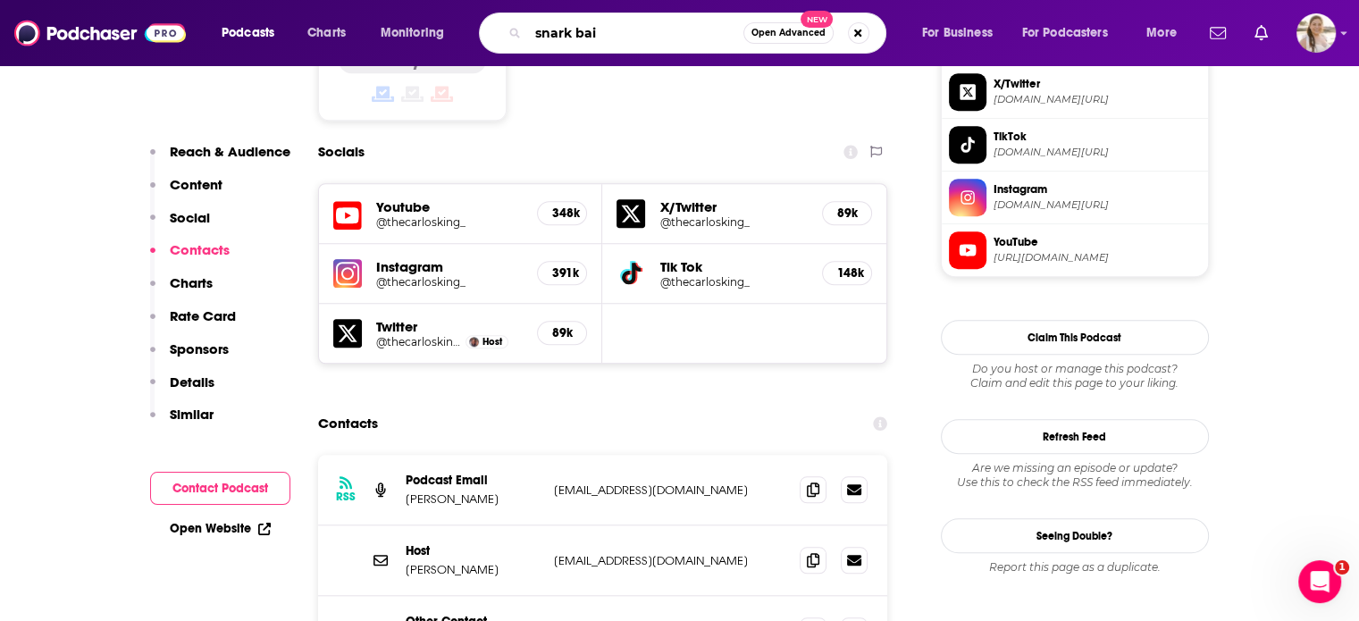
type input "snark bait"
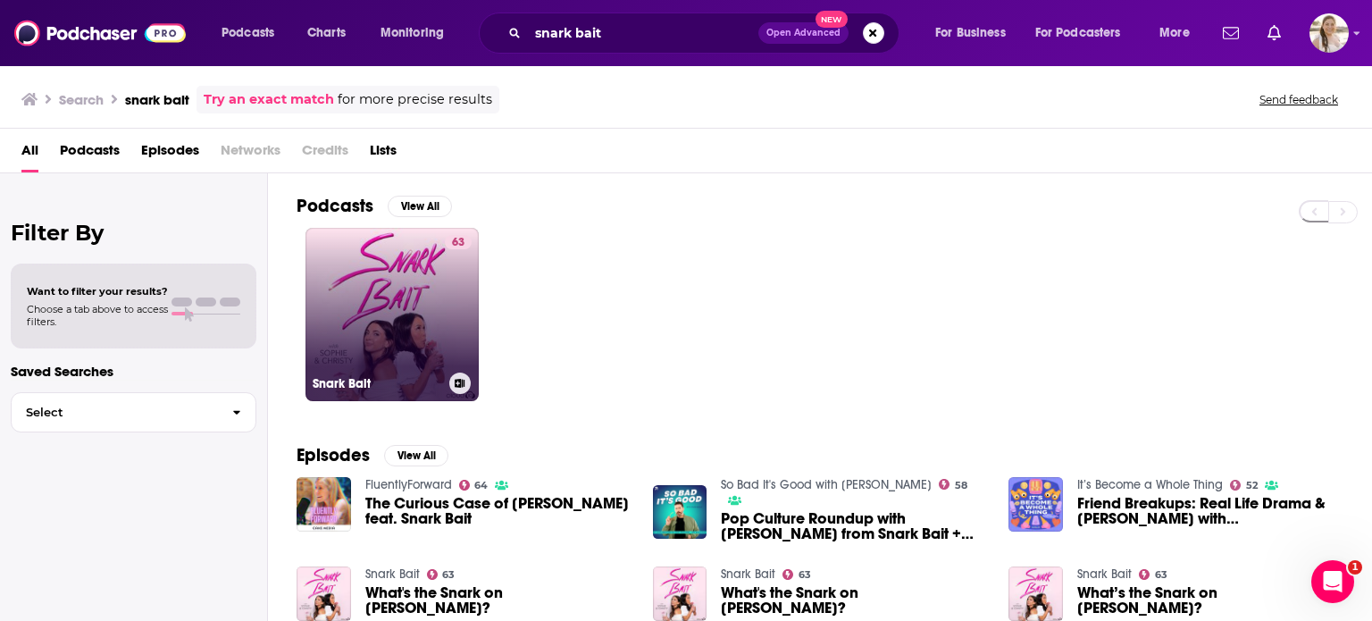
click at [424, 258] on link "63 Snark Bait" at bounding box center [392, 314] width 173 height 173
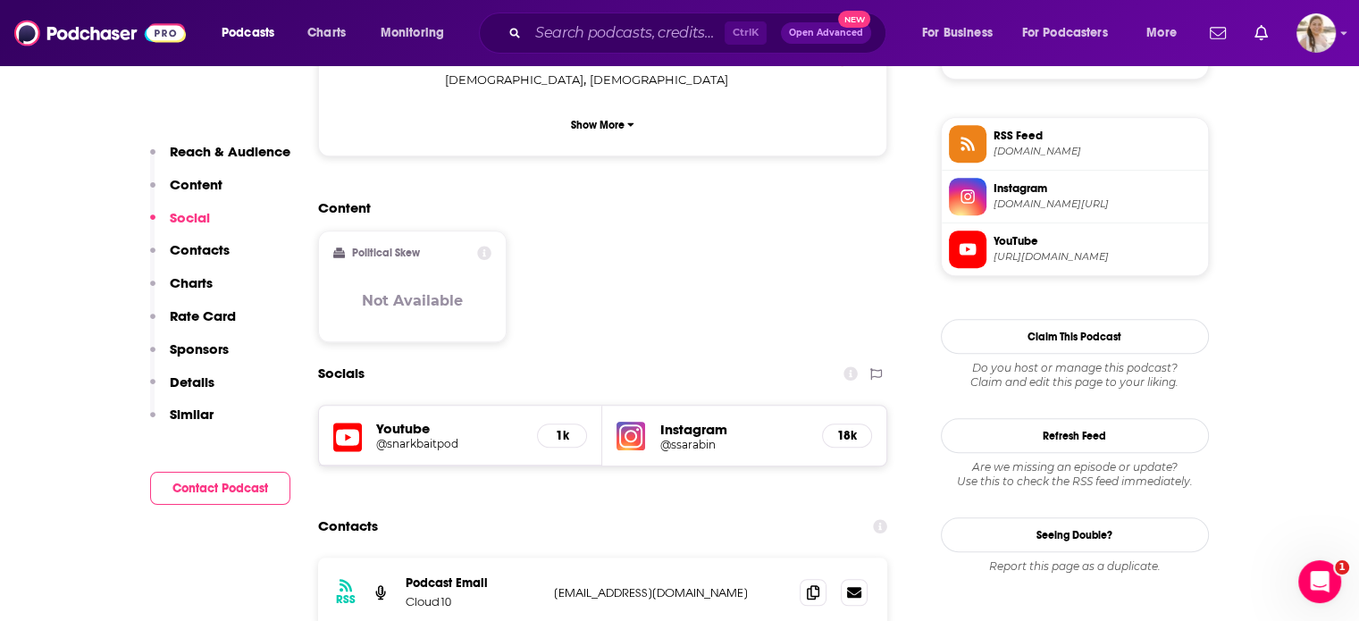
scroll to position [1254, 0]
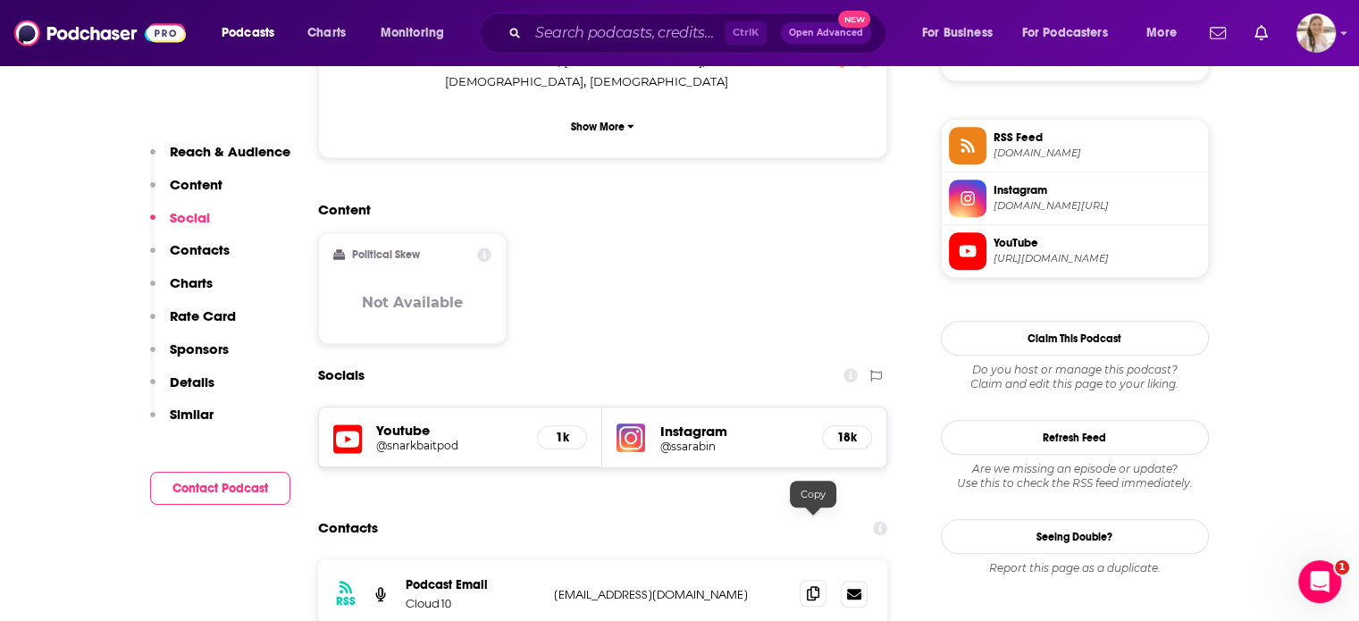
click at [811, 586] on icon at bounding box center [813, 593] width 13 height 14
click at [670, 29] on input "Search podcasts, credits, & more..." at bounding box center [626, 33] width 197 height 29
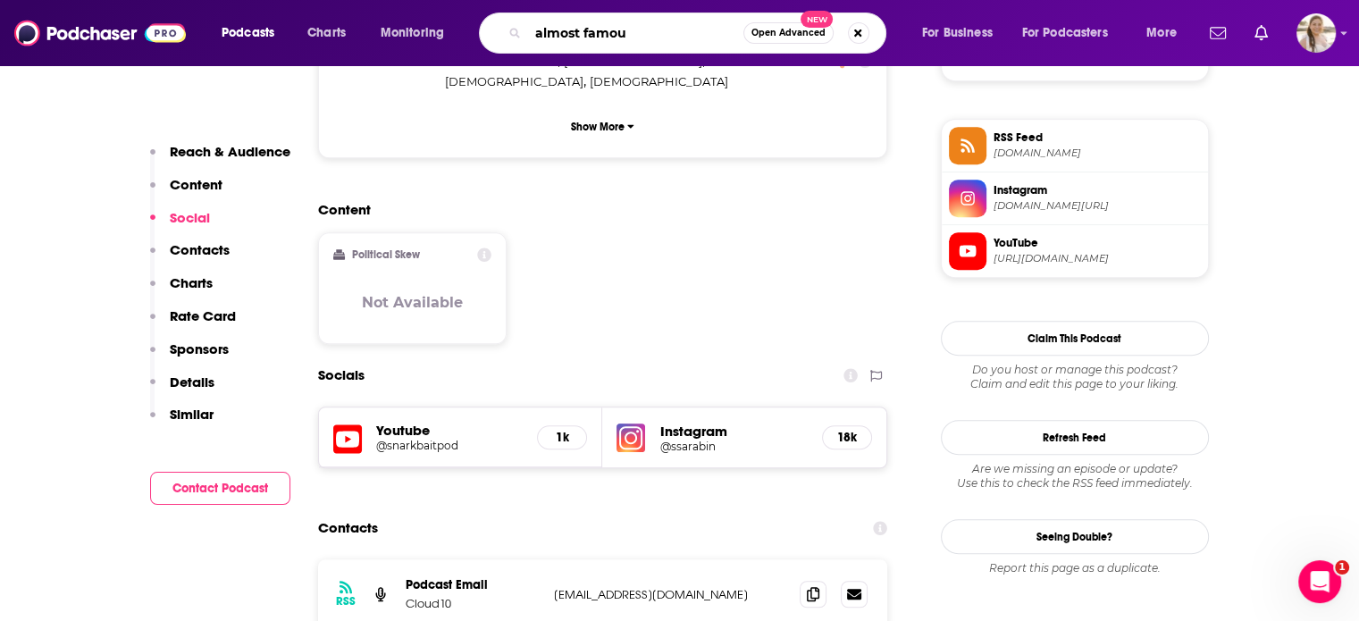
type input "almost famous"
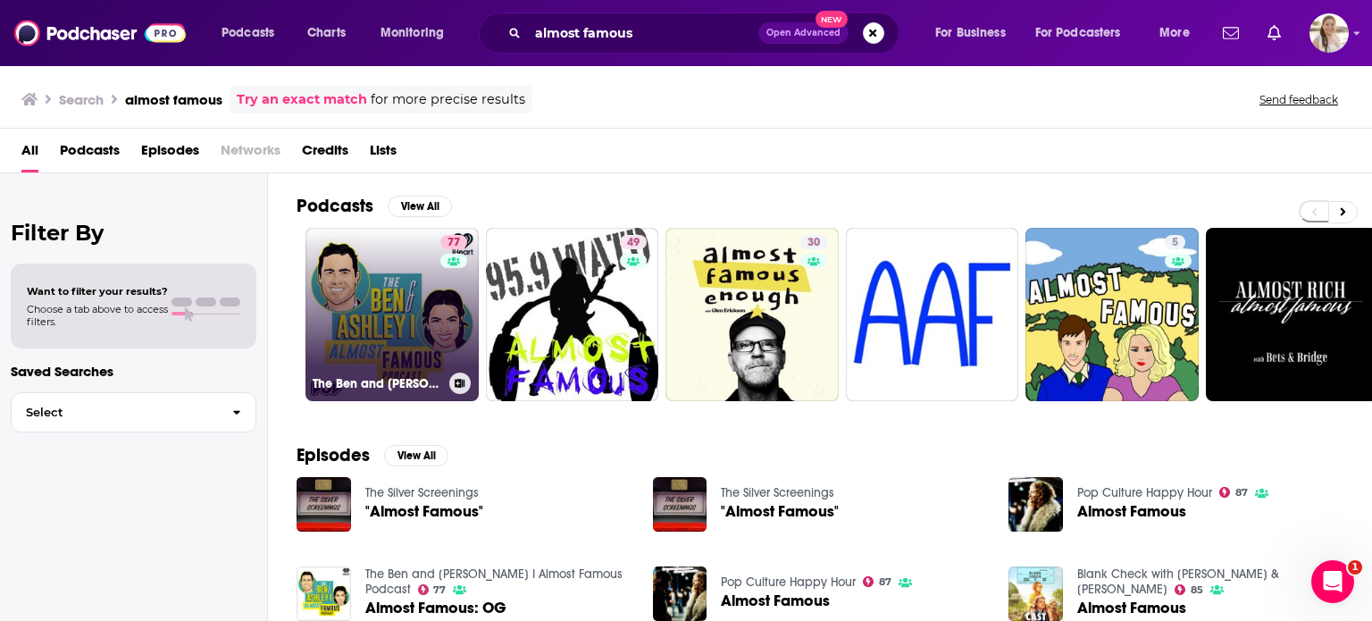
click at [391, 309] on link "77 The Ben and [PERSON_NAME] I Almost Famous Podcast" at bounding box center [392, 314] width 173 height 173
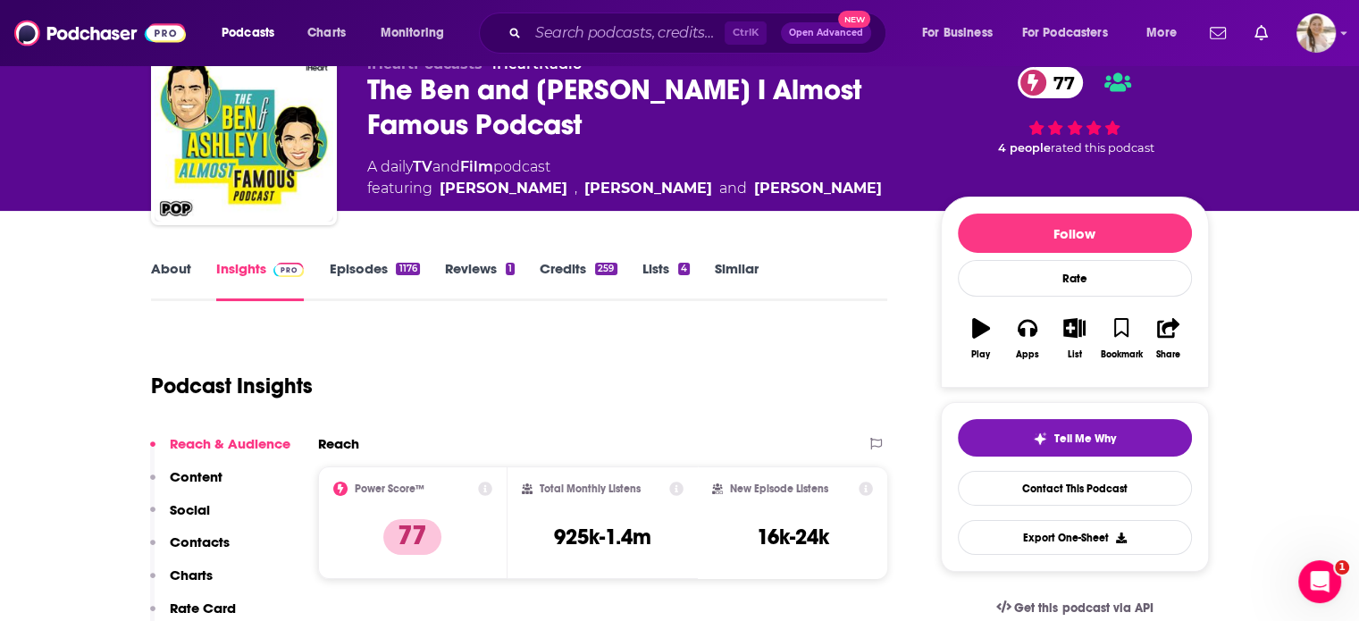
scroll to position [110, 0]
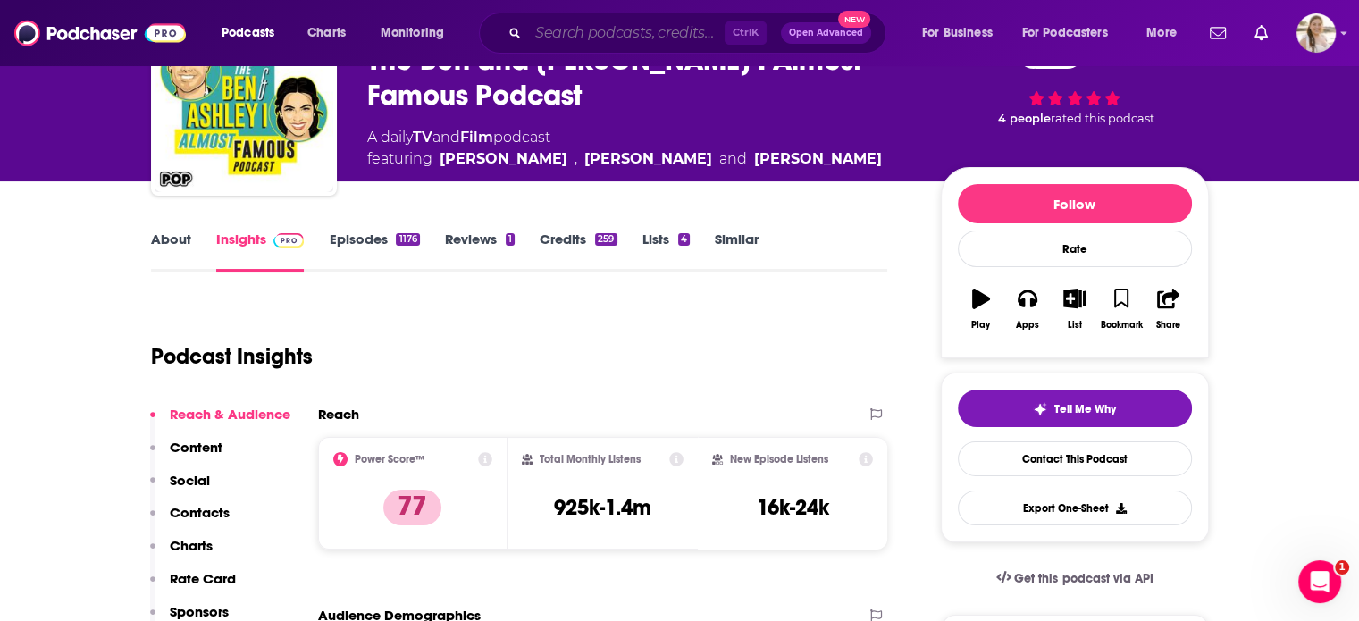
click at [622, 28] on input "Search podcasts, credits, & more..." at bounding box center [626, 33] width 197 height 29
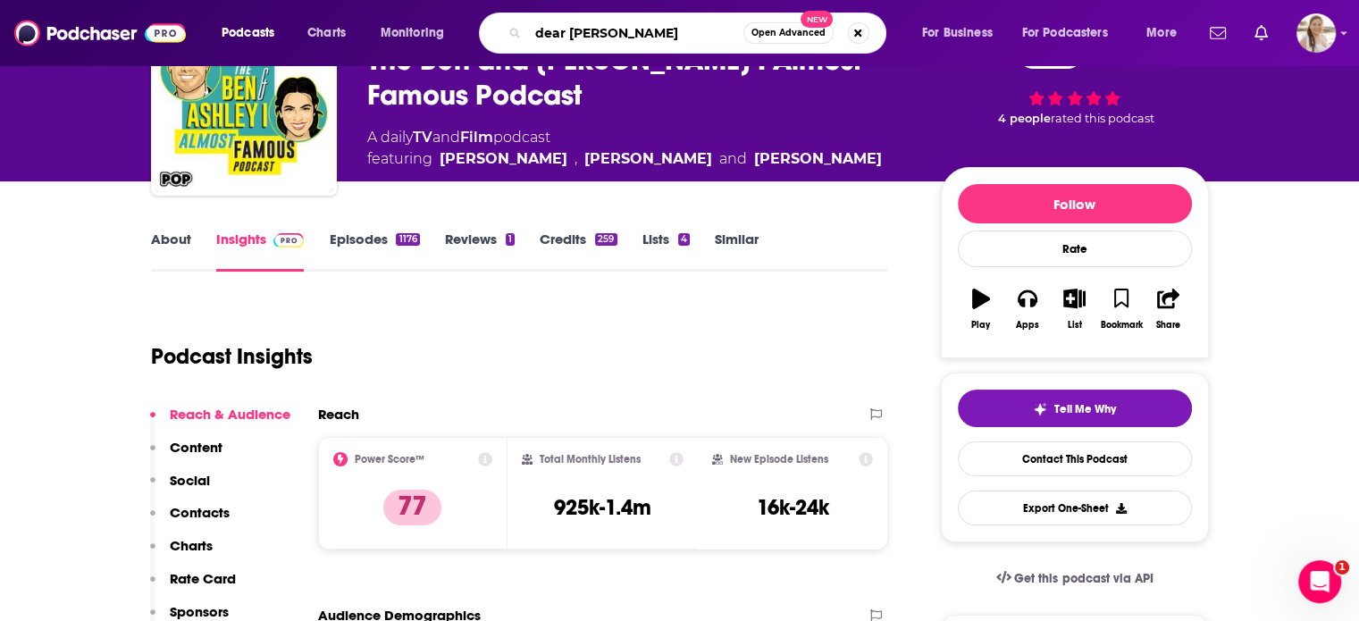
type input "dear [PERSON_NAME]"
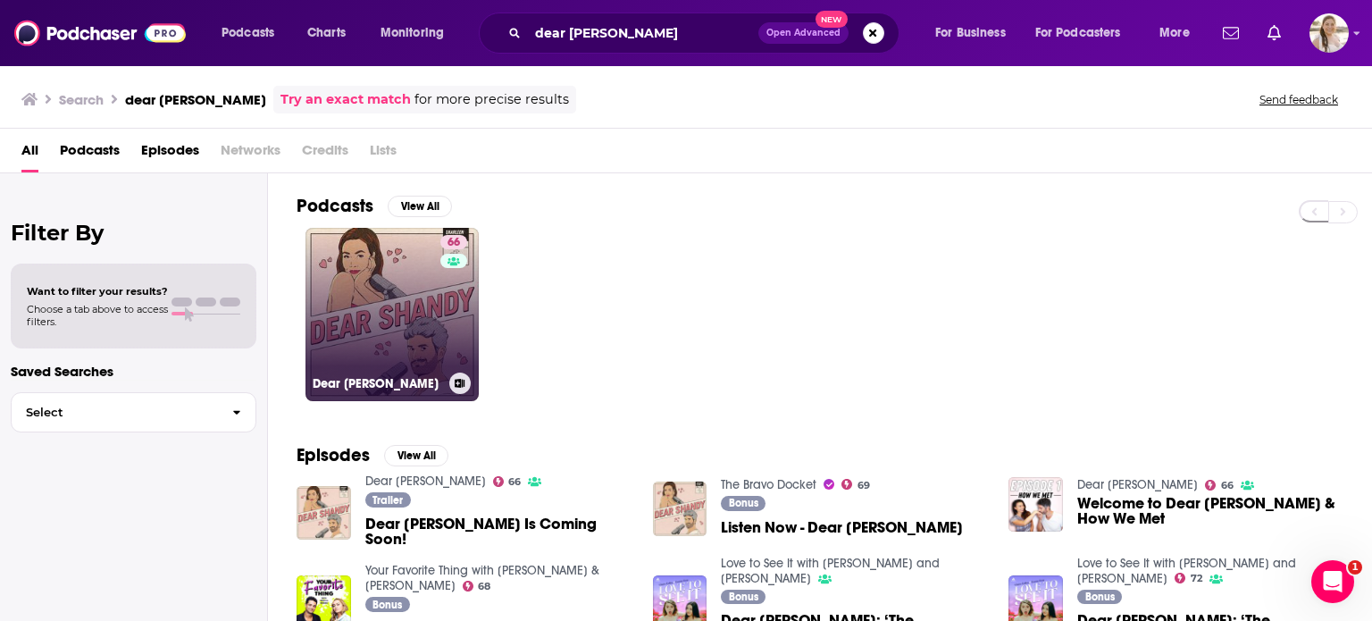
click at [377, 257] on link "66 Dear [PERSON_NAME]" at bounding box center [392, 314] width 173 height 173
